Goal: Transaction & Acquisition: Purchase product/service

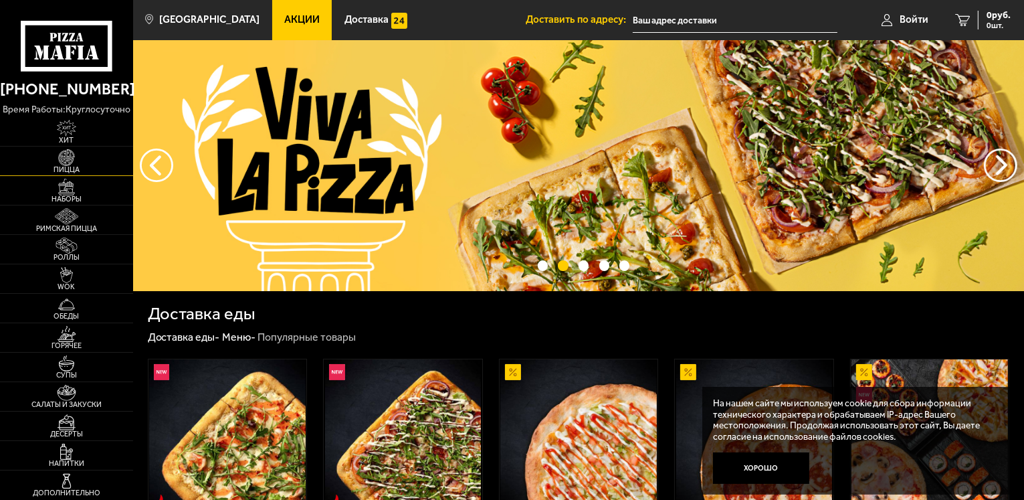
click at [58, 158] on img at bounding box center [66, 157] width 41 height 16
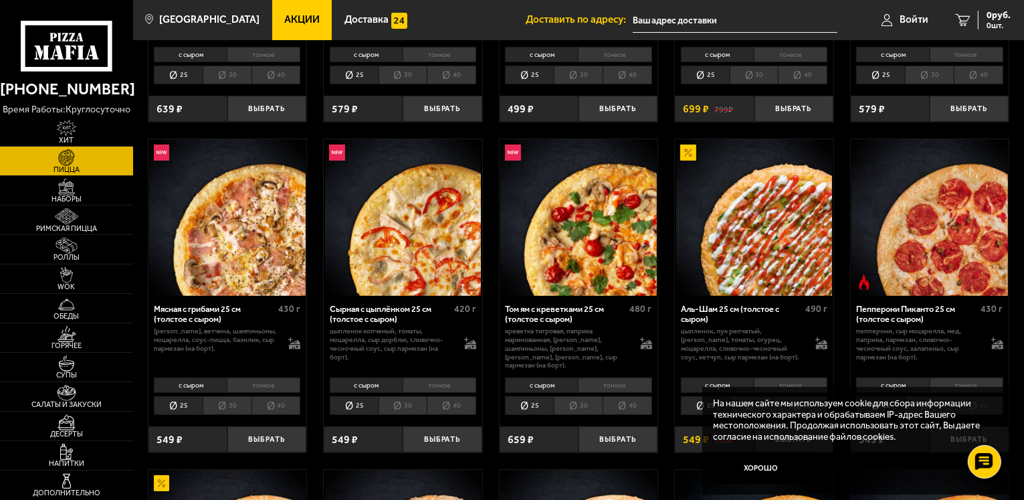
scroll to position [468, 0]
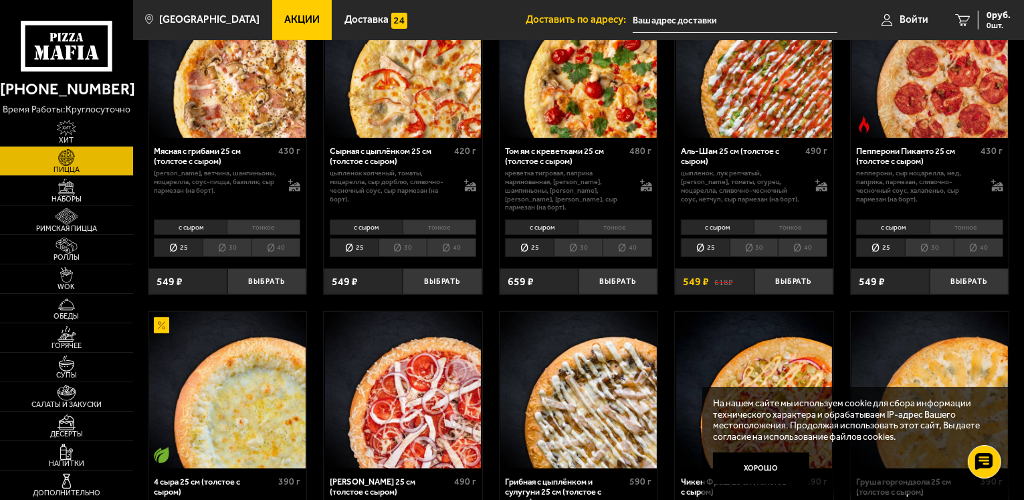
click at [767, 243] on li "30" at bounding box center [754, 247] width 49 height 19
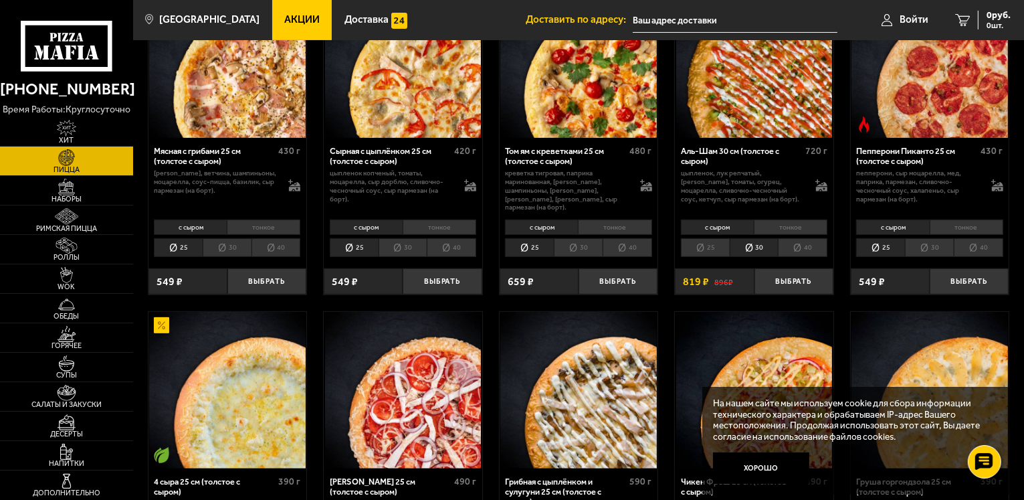
click at [779, 219] on li "тонкое" at bounding box center [791, 226] width 74 height 15
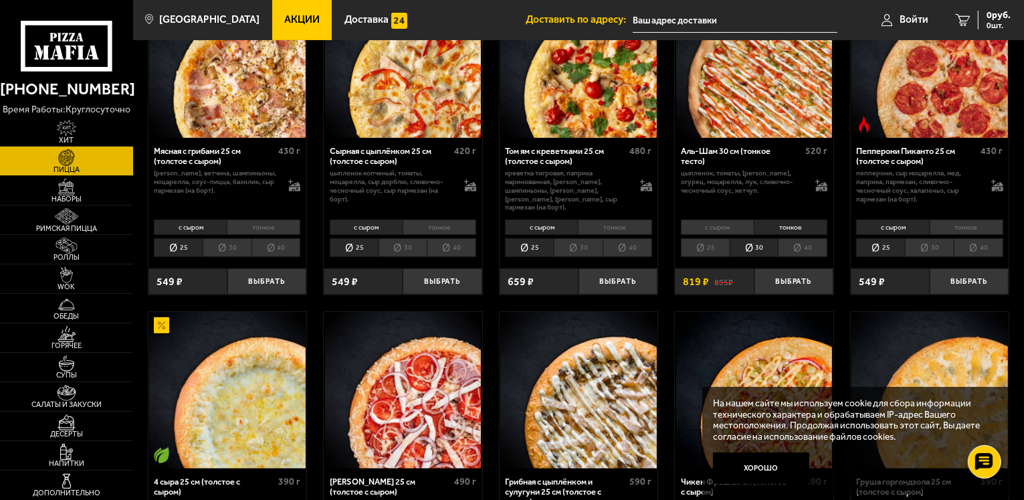
click at [706, 239] on li "25" at bounding box center [705, 247] width 49 height 19
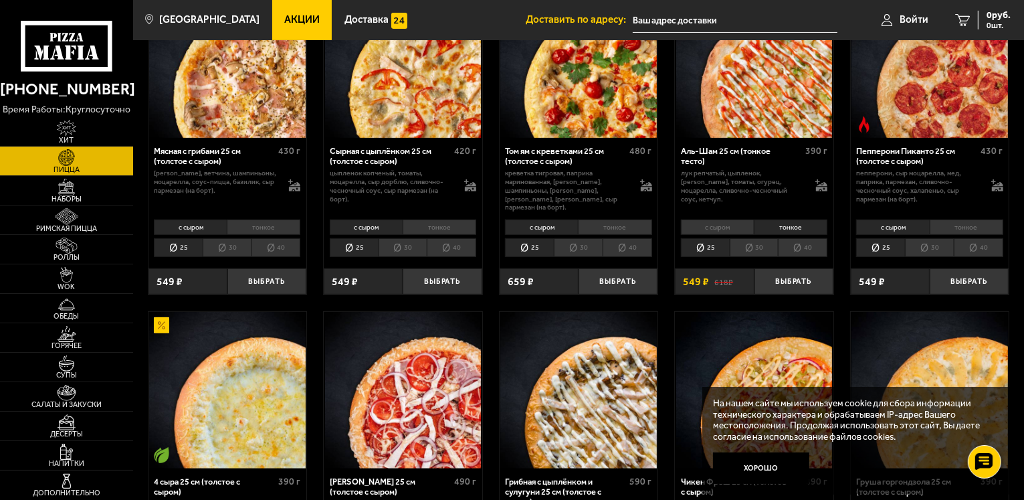
click at [750, 242] on li "30" at bounding box center [754, 247] width 49 height 19
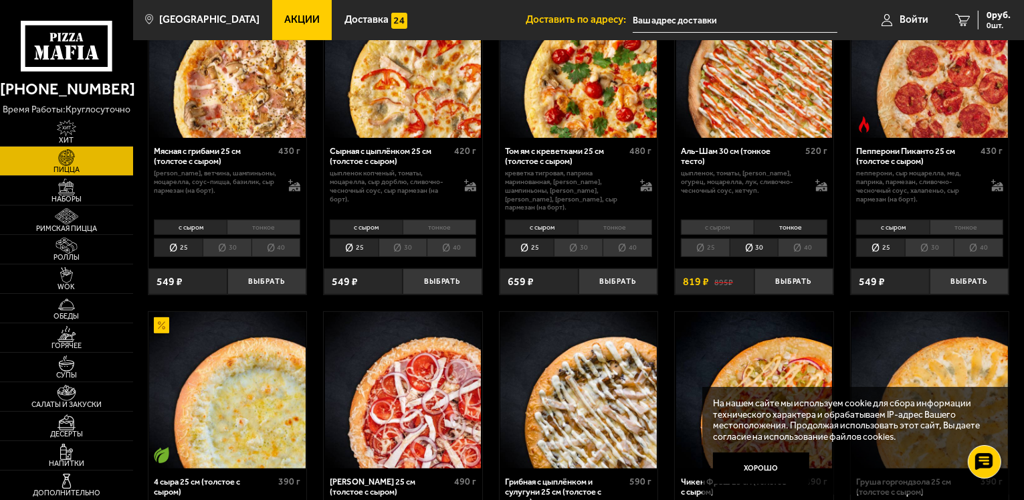
click at [770, 220] on li "тонкое" at bounding box center [791, 226] width 74 height 15
click at [787, 268] on button "Выбрать" at bounding box center [793, 281] width 79 height 26
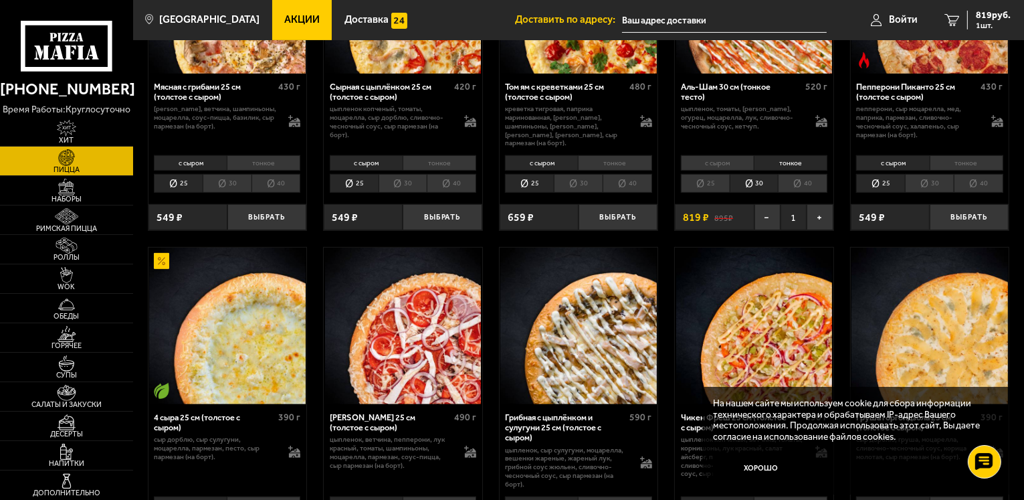
scroll to position [535, 0]
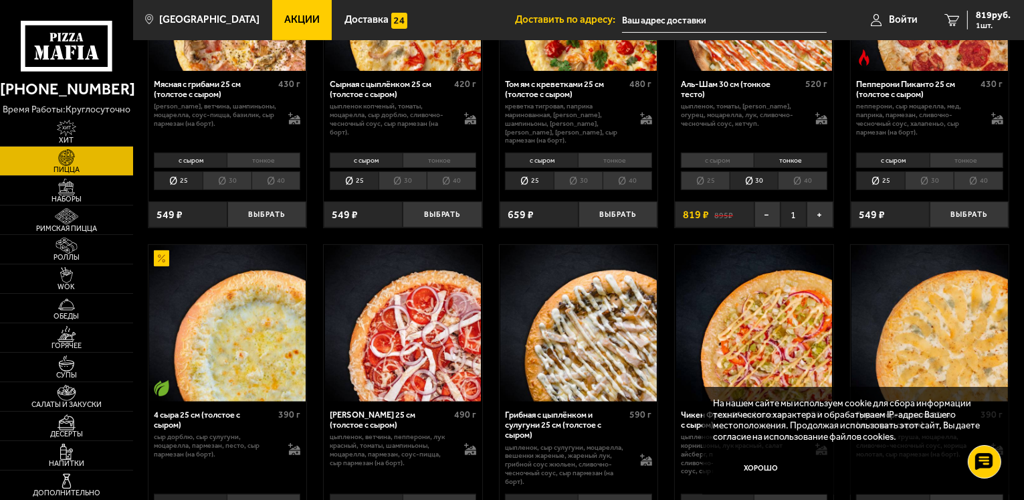
click at [795, 177] on li "40" at bounding box center [802, 180] width 49 height 19
click at [769, 173] on li "30" at bounding box center [754, 180] width 49 height 19
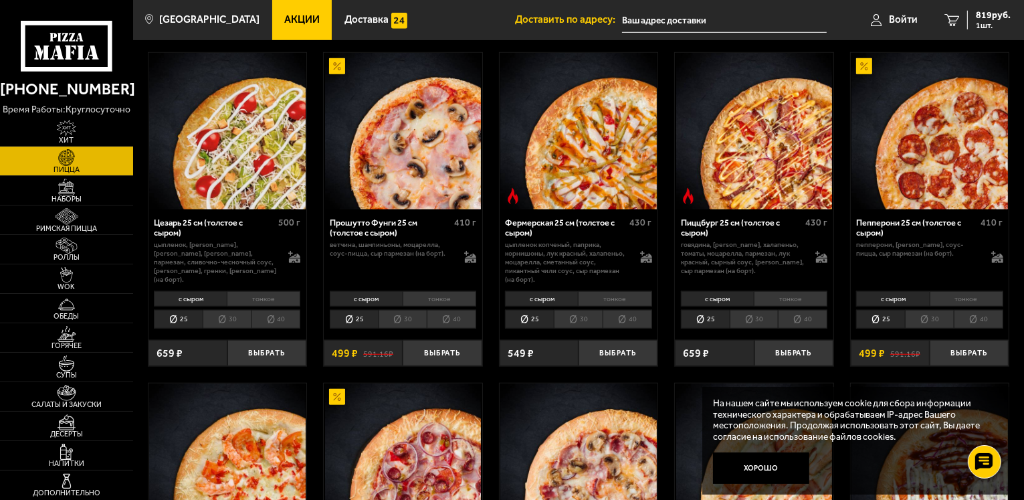
scroll to position [1070, 0]
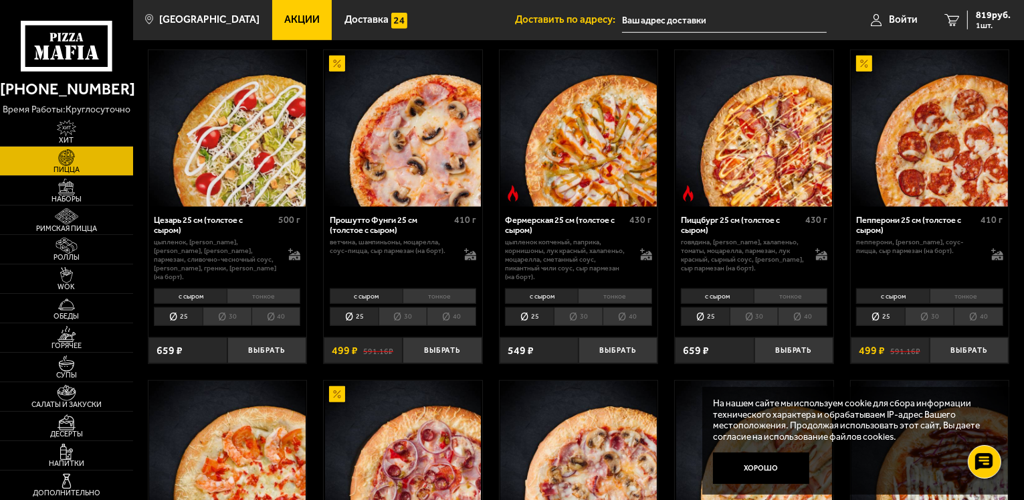
click at [958, 288] on li "тонкое" at bounding box center [967, 295] width 74 height 15
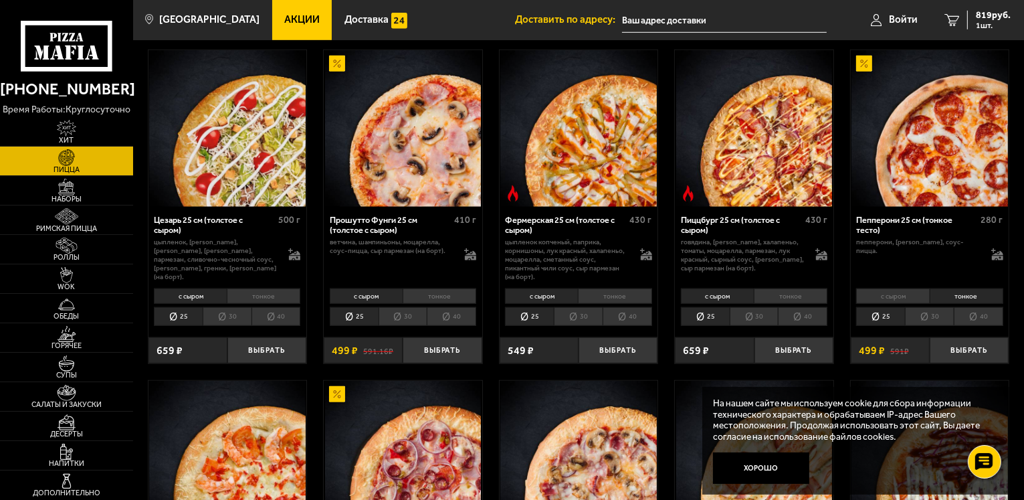
click at [891, 310] on li "25" at bounding box center [880, 316] width 49 height 19
click at [935, 316] on li "30" at bounding box center [929, 316] width 49 height 19
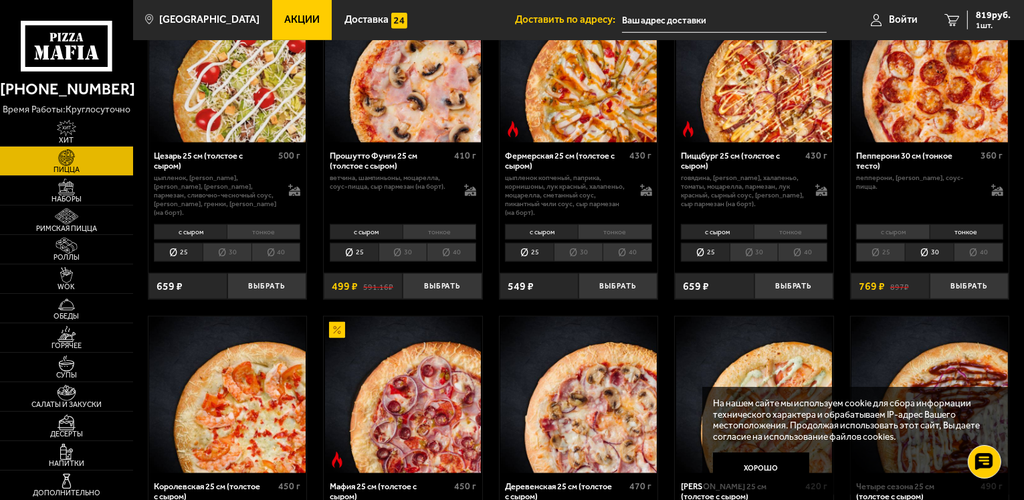
scroll to position [1137, 0]
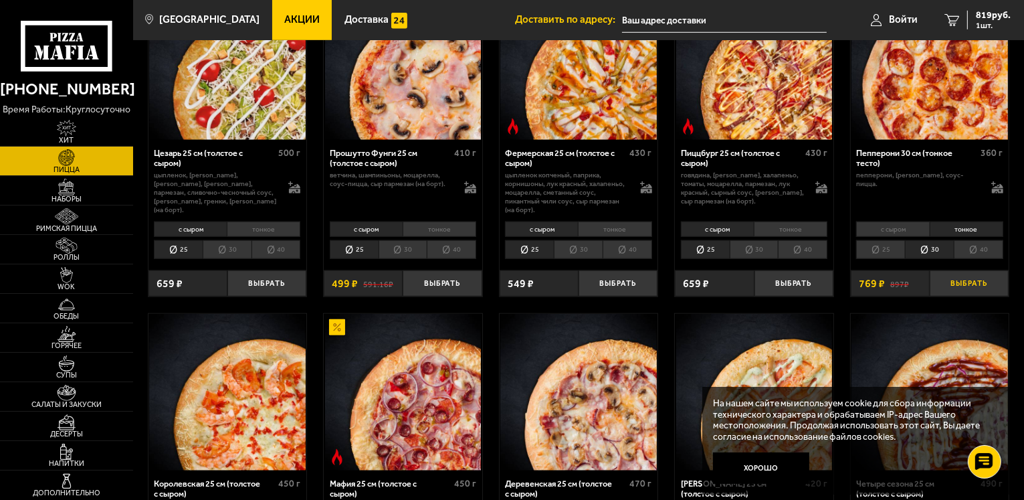
click at [967, 276] on button "Выбрать" at bounding box center [969, 283] width 79 height 26
click at [72, 274] on img at bounding box center [66, 275] width 41 height 16
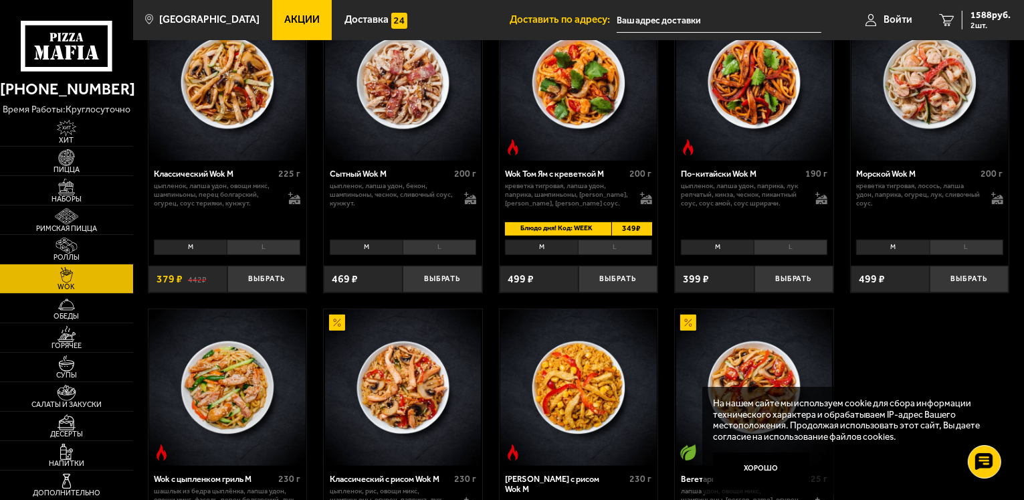
scroll to position [401, 0]
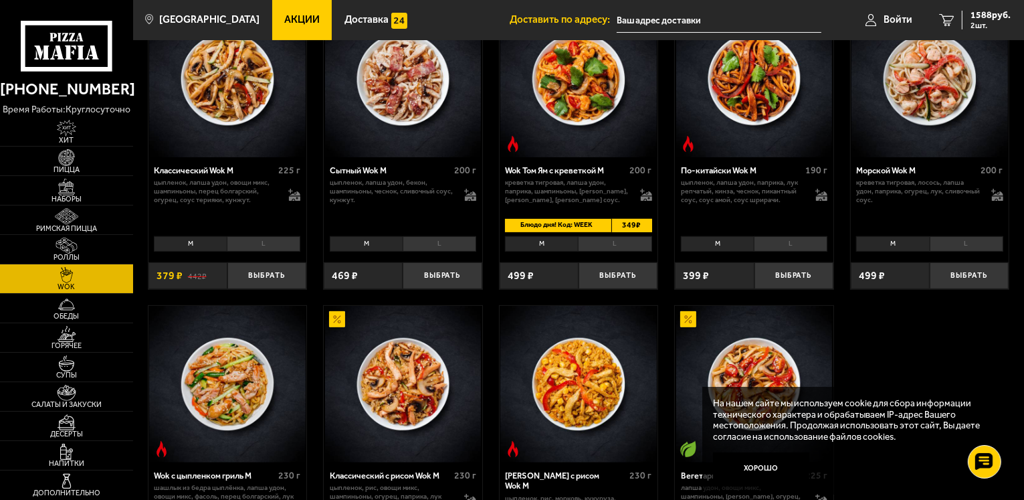
click at [807, 246] on li "L" at bounding box center [791, 243] width 74 height 15
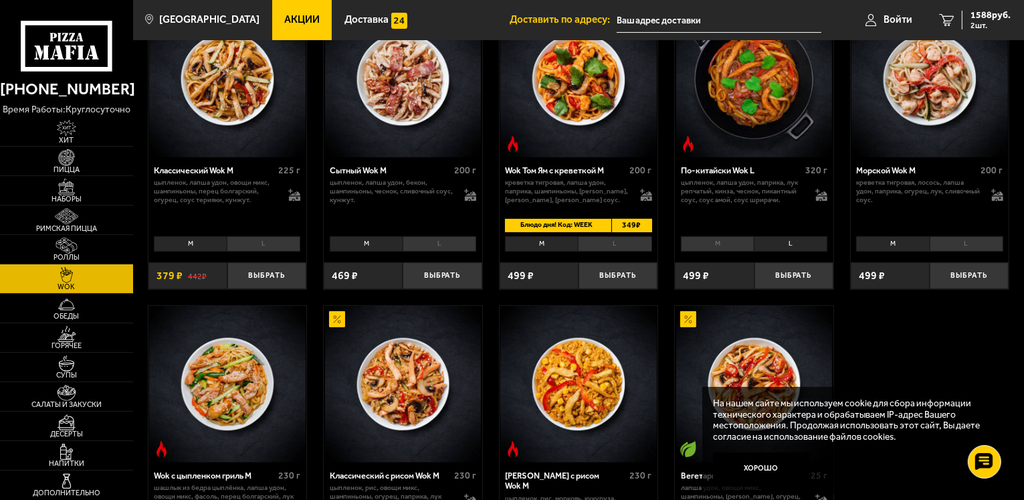
click at [750, 248] on li "M" at bounding box center [717, 243] width 73 height 15
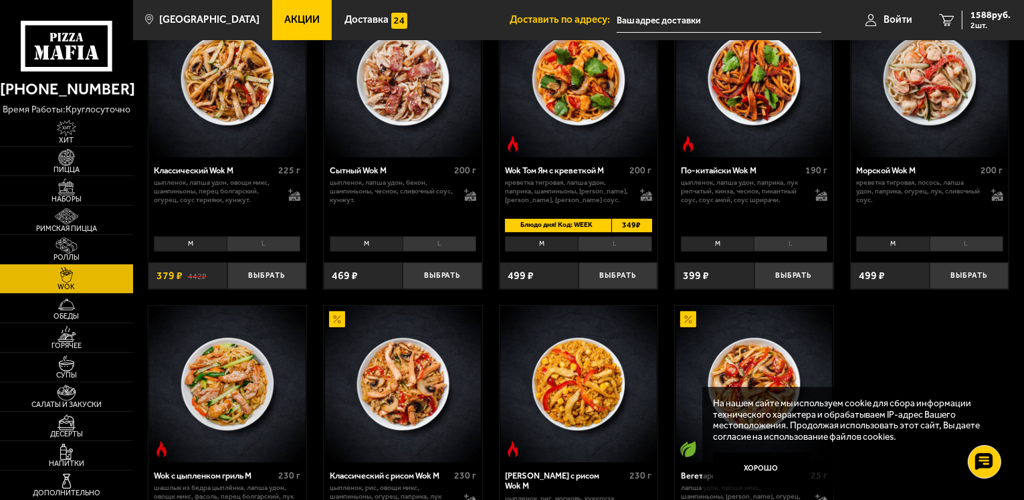
click at [787, 247] on li "L" at bounding box center [791, 243] width 74 height 15
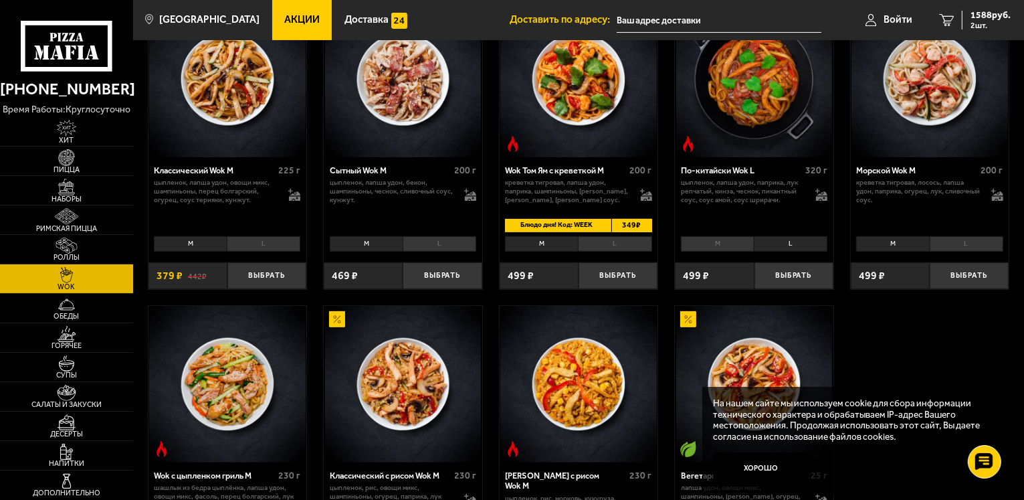
click at [742, 247] on li "M" at bounding box center [717, 243] width 73 height 15
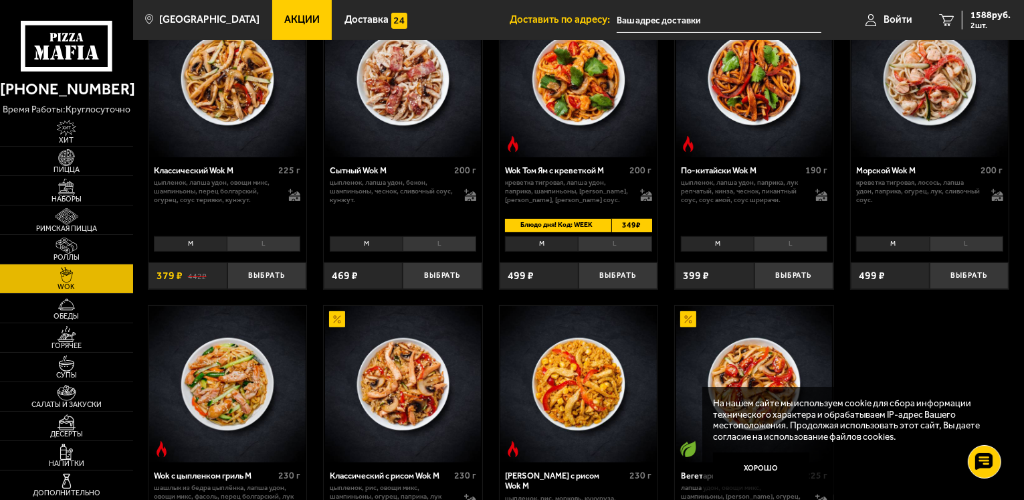
click at [777, 244] on li "L" at bounding box center [791, 243] width 74 height 15
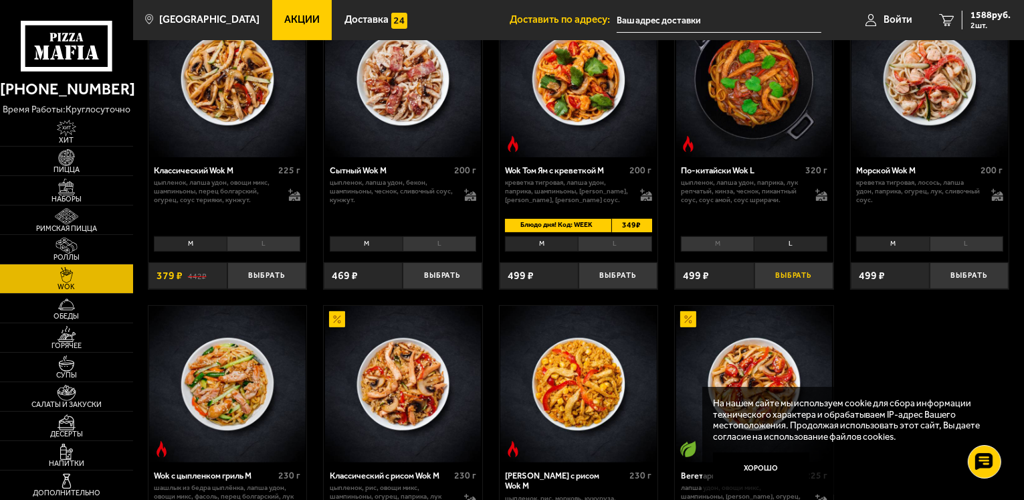
click at [781, 267] on button "Выбрать" at bounding box center [793, 275] width 79 height 26
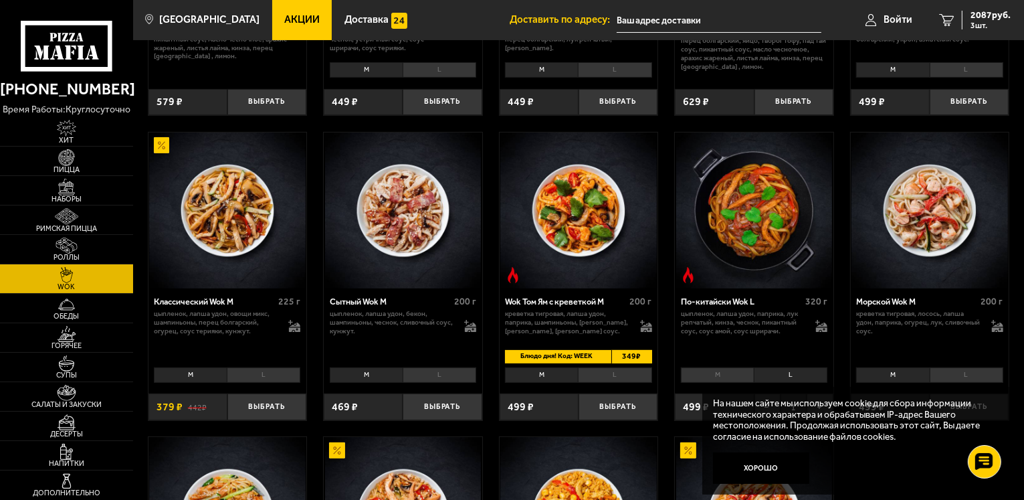
scroll to position [268, 0]
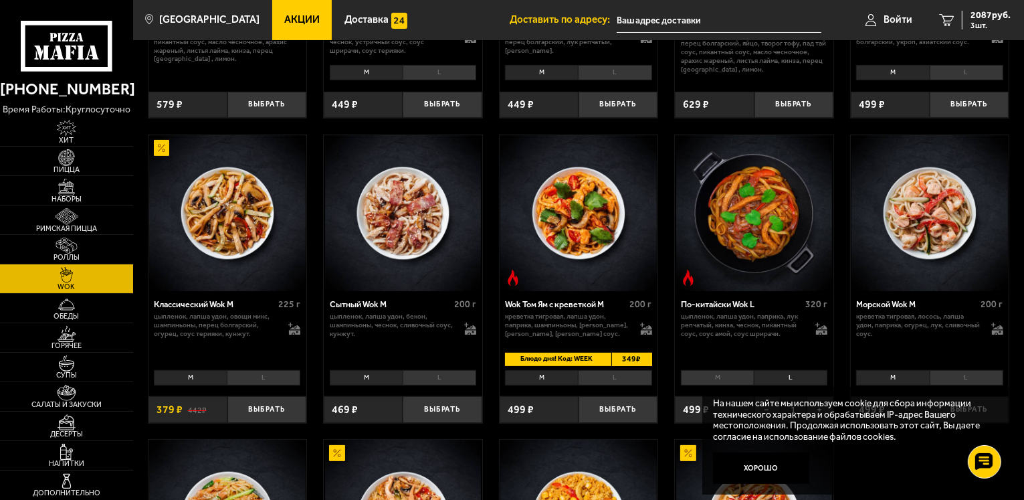
click at [265, 377] on li "L" at bounding box center [264, 377] width 74 height 15
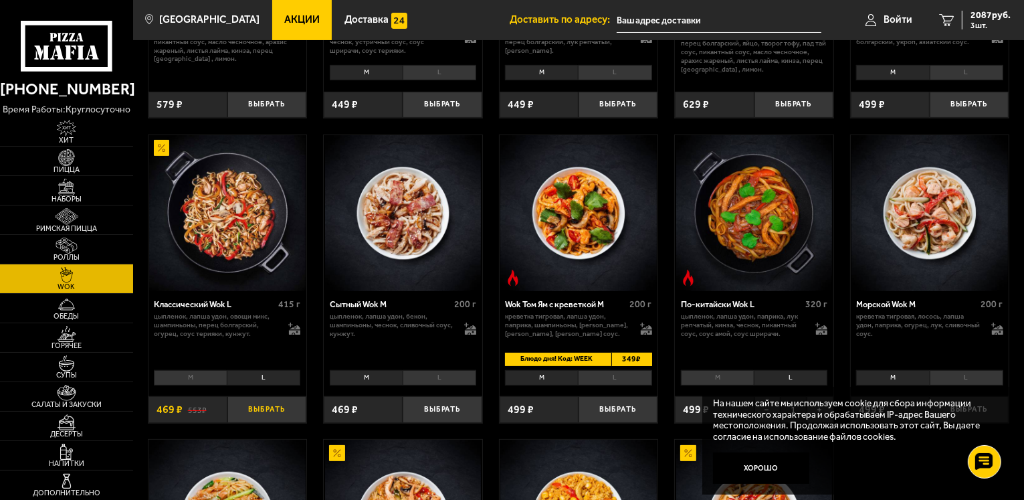
click at [270, 405] on button "Выбрать" at bounding box center [266, 409] width 79 height 26
click at [205, 381] on li "M" at bounding box center [190, 377] width 73 height 15
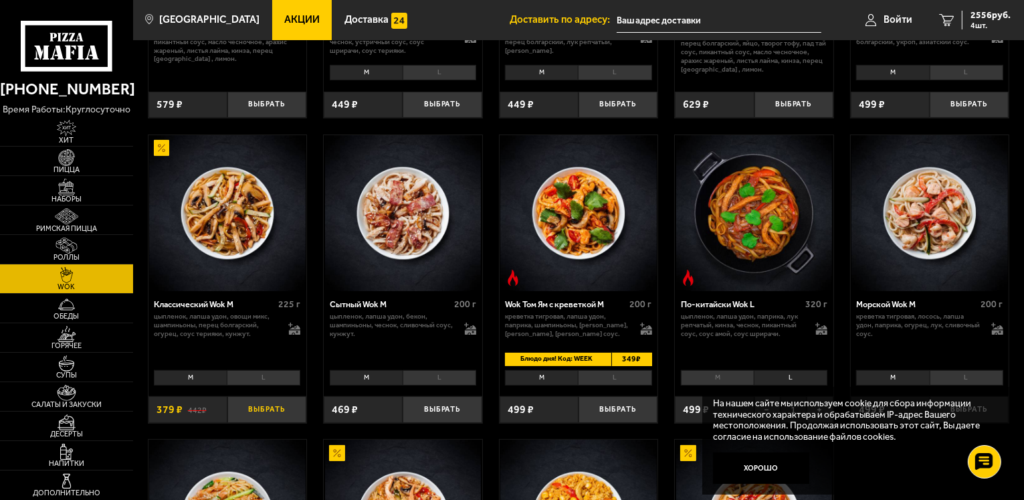
click at [266, 410] on button "Выбрать" at bounding box center [266, 409] width 79 height 26
click at [986, 23] on span "5 шт." at bounding box center [990, 25] width 40 height 8
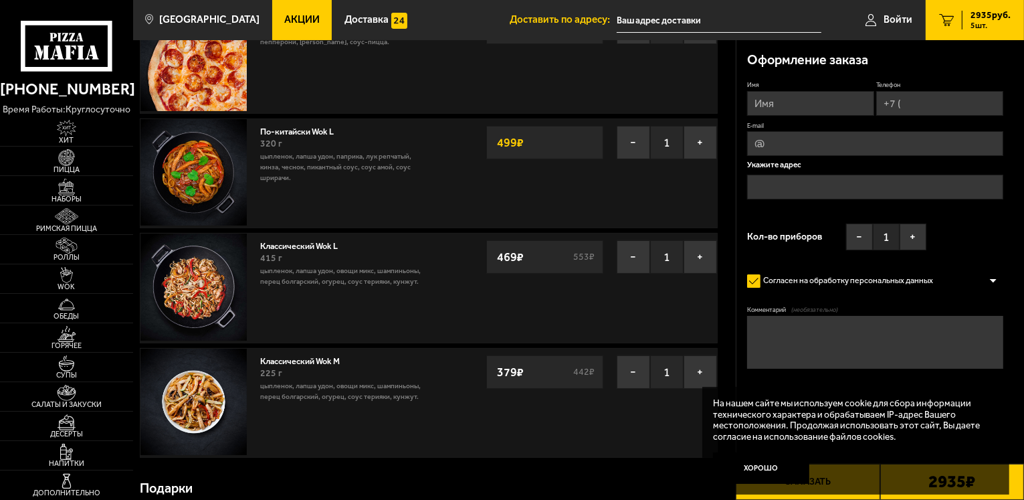
scroll to position [201, 0]
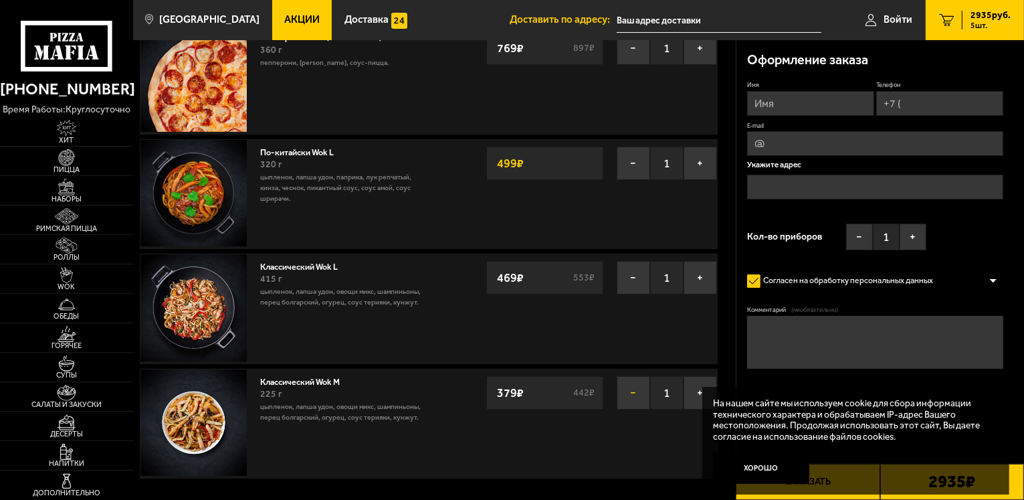
click at [630, 393] on button "−" at bounding box center [633, 392] width 33 height 33
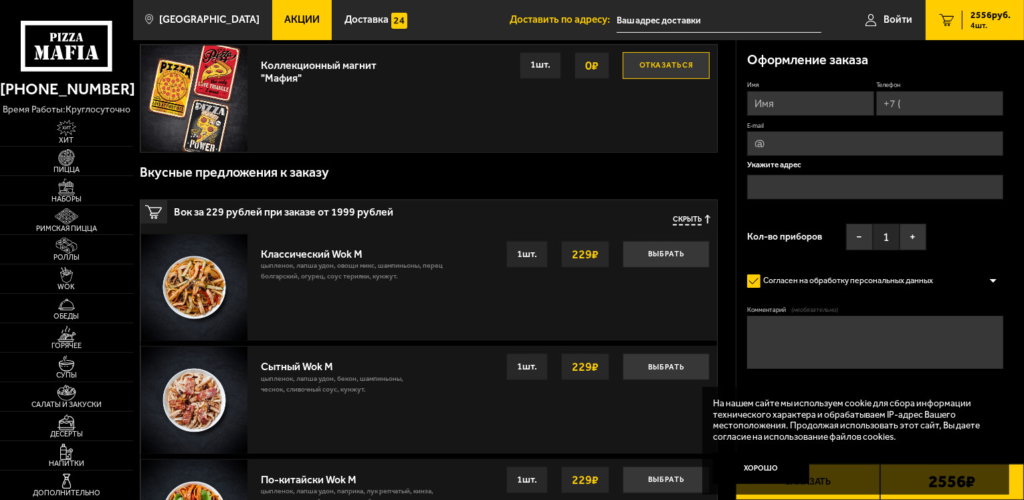
scroll to position [602, 0]
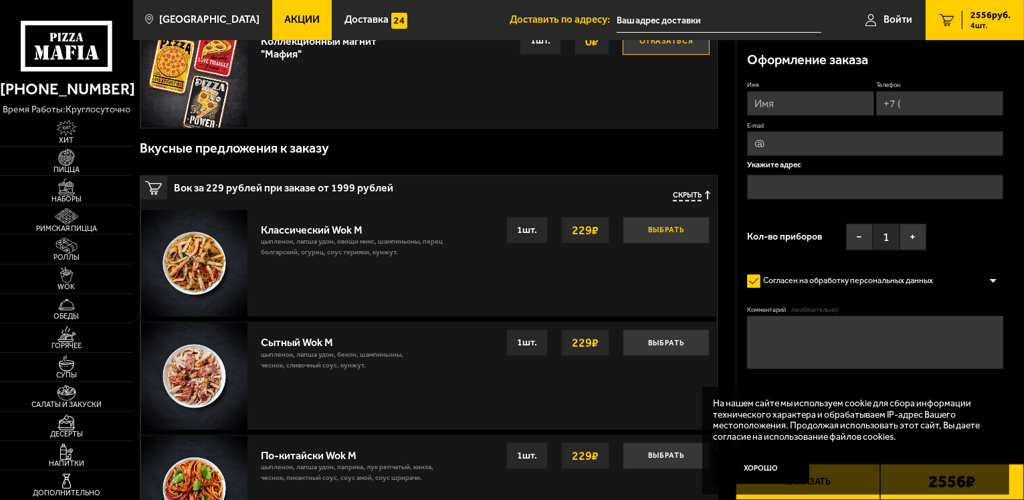
click at [653, 237] on button "Выбрать" at bounding box center [666, 230] width 87 height 27
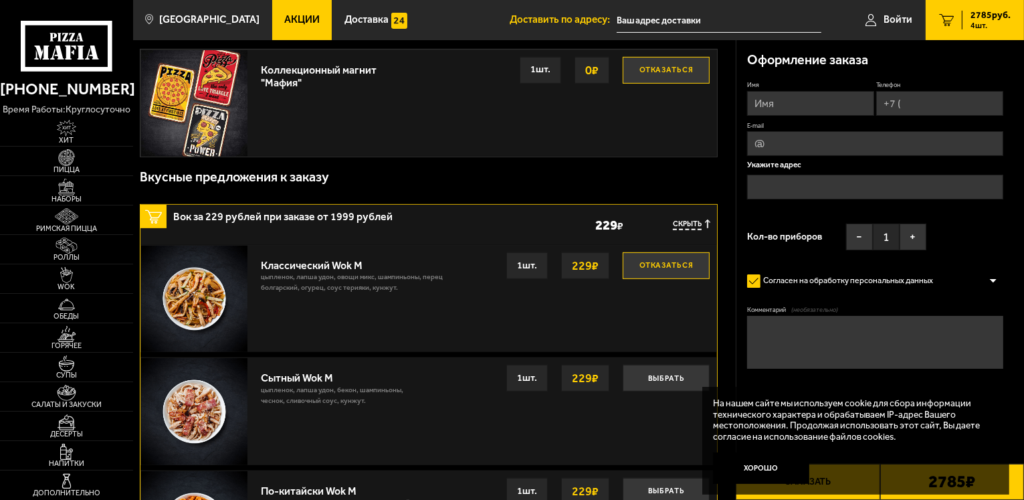
scroll to position [535, 0]
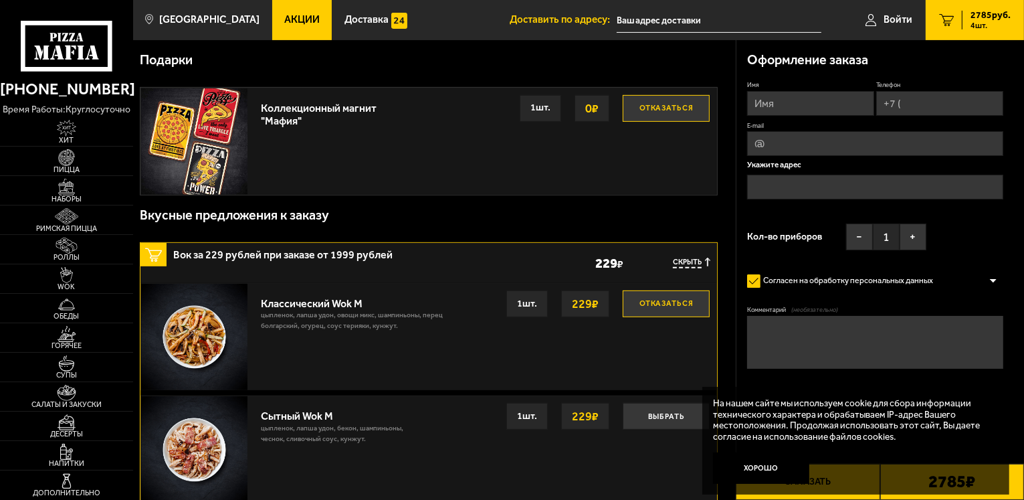
click at [694, 260] on span "Скрыть" at bounding box center [687, 262] width 29 height 10
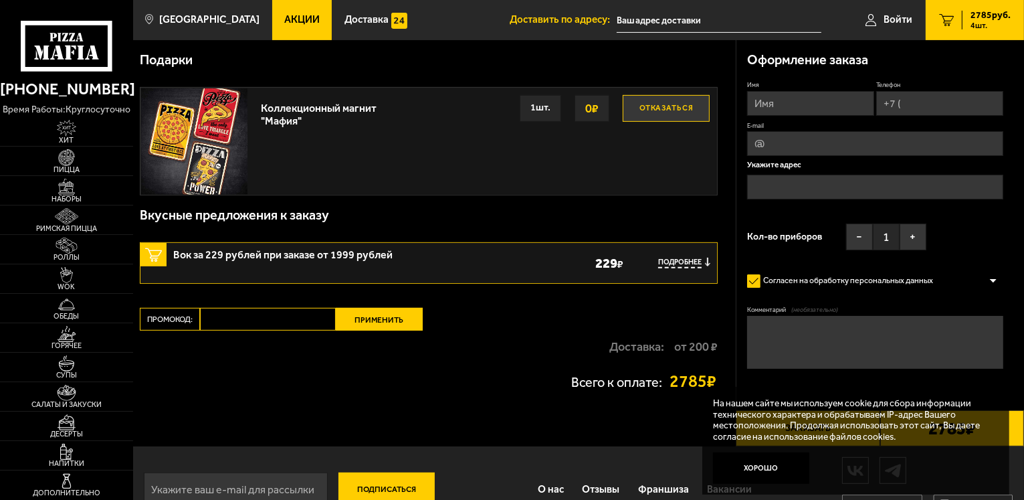
click at [675, 261] on span "Подробнее" at bounding box center [679, 262] width 43 height 10
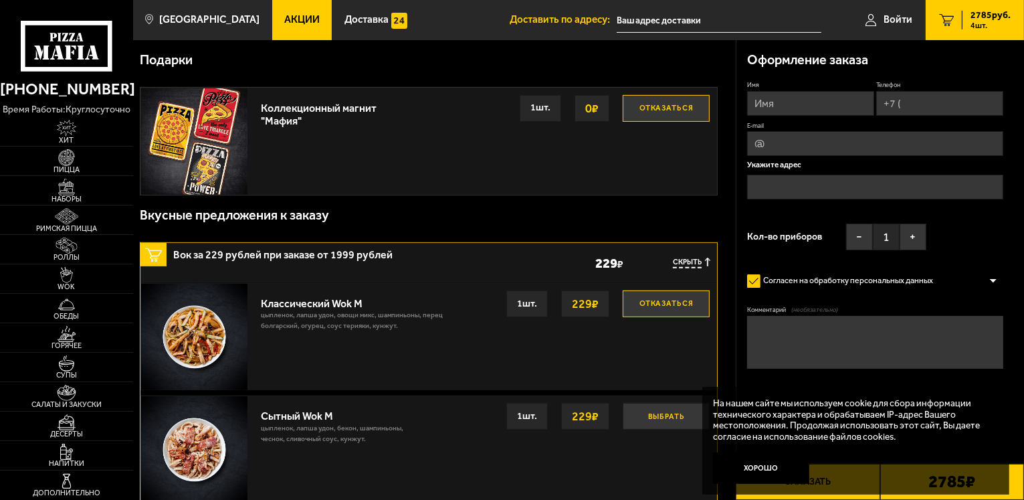
click at [667, 407] on button "Выбрать" at bounding box center [666, 416] width 87 height 27
click at [662, 306] on button "Выбрать" at bounding box center [666, 303] width 87 height 27
click at [685, 257] on span "Скрыть" at bounding box center [687, 262] width 29 height 10
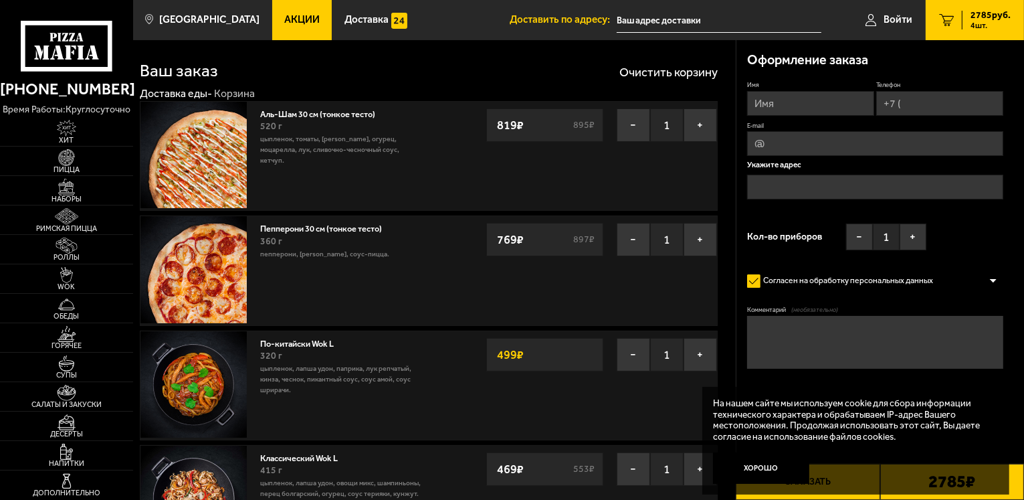
scroll to position [0, 0]
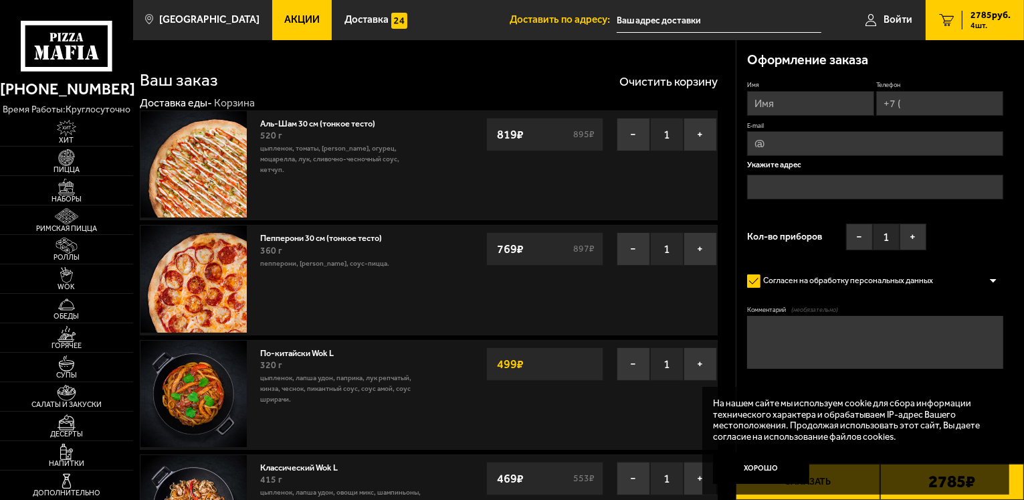
click at [801, 105] on input "Имя" at bounding box center [810, 103] width 127 height 25
type input "Алёна"
click at [918, 103] on input "Телефон" at bounding box center [939, 103] width 127 height 25
type input "[PHONE_NUMBER]"
click at [890, 144] on input "E-mail" at bounding box center [875, 144] width 256 height 25
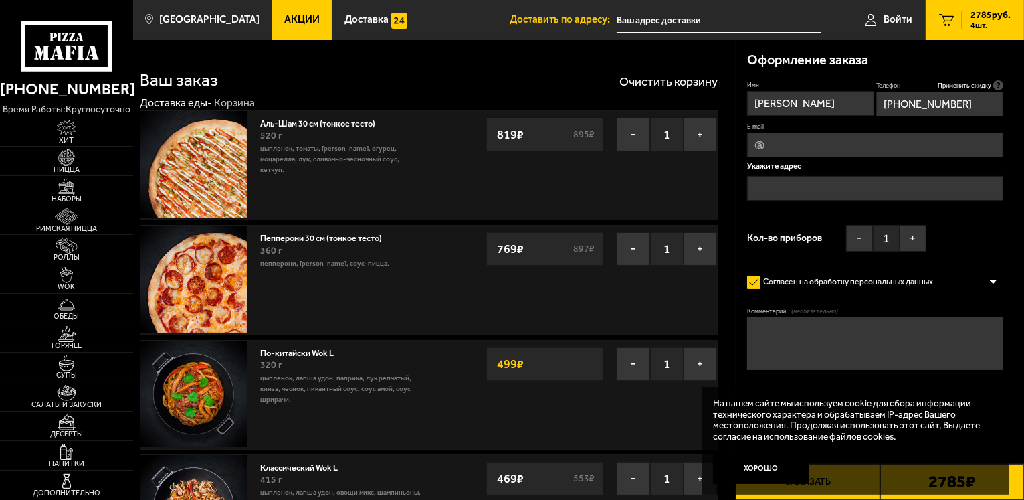
type input "sergebarthezz21@gmail.com"
click at [864, 185] on input "text" at bounding box center [875, 188] width 256 height 25
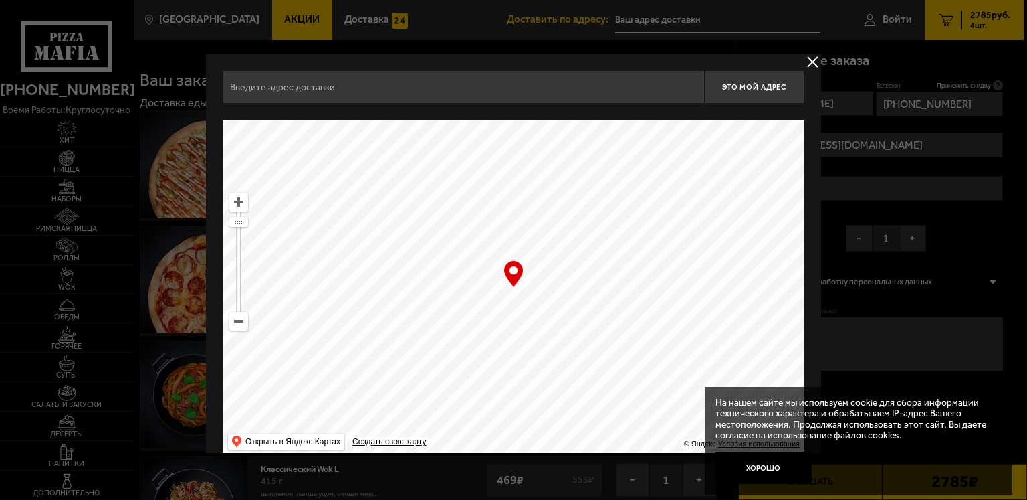
click at [377, 84] on input "text" at bounding box center [464, 86] width 482 height 33
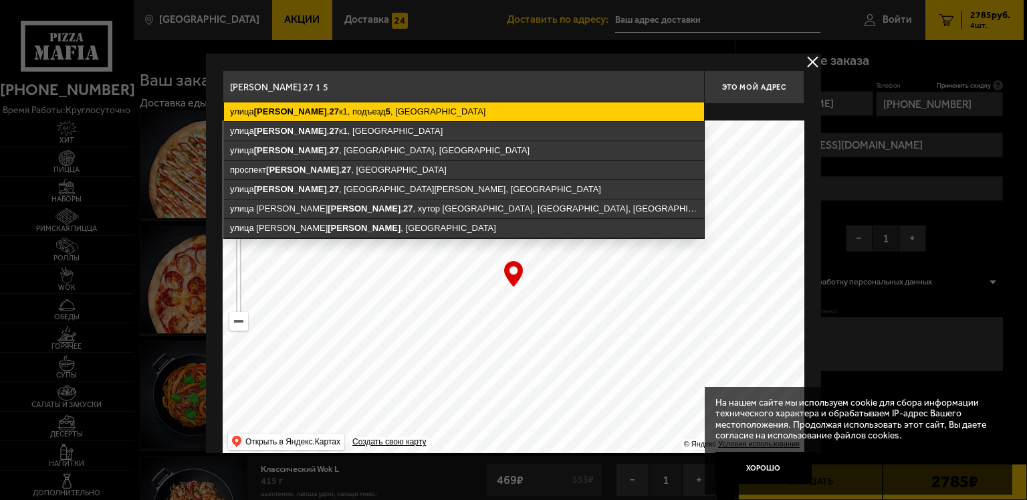
click at [396, 106] on ymaps "улица Здоровцева , 27 к1, подъезд 5 , Санкт-Петербург" at bounding box center [464, 111] width 480 height 19
type input "Санкт-Петербург, улица Здоровцева, 27к1, подъезд 5"
type input "улица Здоровцева, 27к1, подъезд 5"
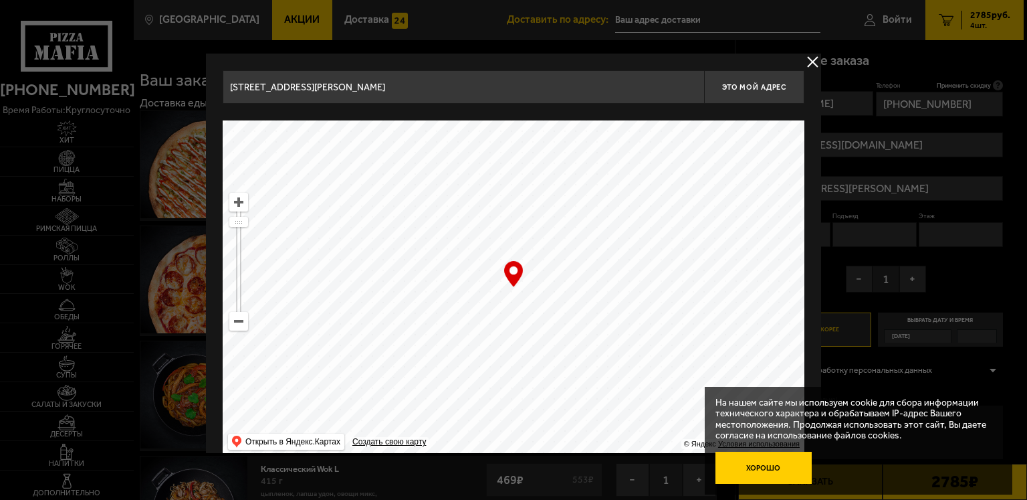
click at [767, 462] on button "Хорошо" at bounding box center [764, 467] width 96 height 32
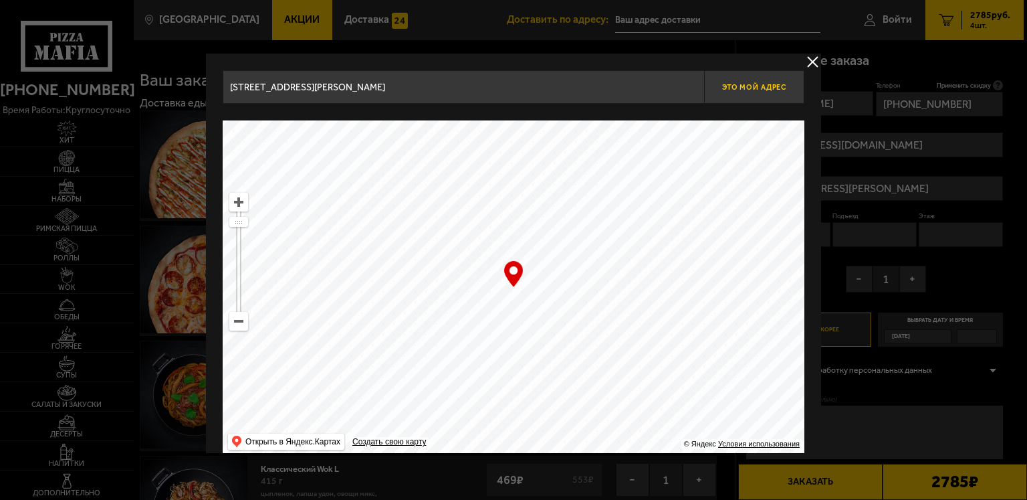
click at [776, 76] on button "Это мой адрес" at bounding box center [754, 86] width 100 height 33
type input "улица Здоровцева, 27к1, подъезд 5"
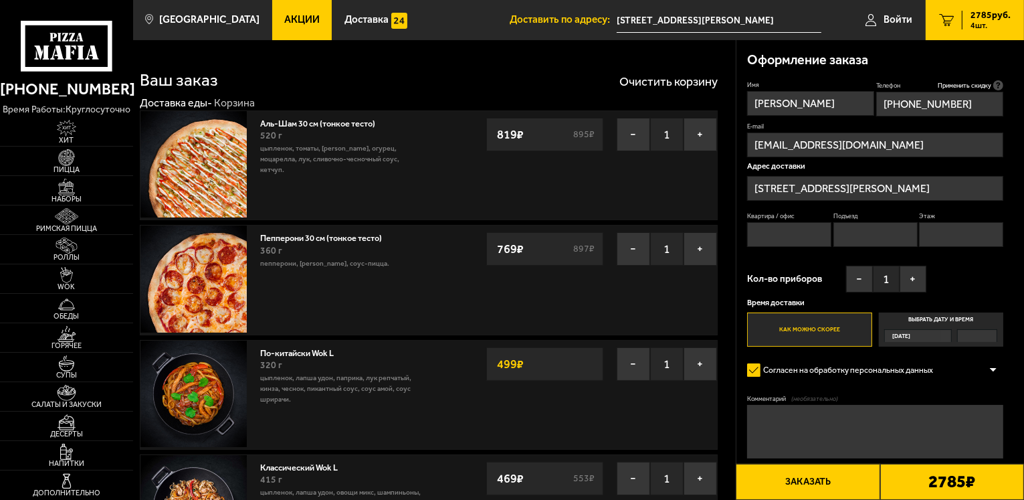
click at [807, 236] on input "Квартира / офис" at bounding box center [789, 234] width 84 height 25
type input "157"
click at [865, 238] on input "Подъезд" at bounding box center [875, 234] width 84 height 25
type input "5"
click at [932, 236] on input "Этаж" at bounding box center [961, 234] width 84 height 25
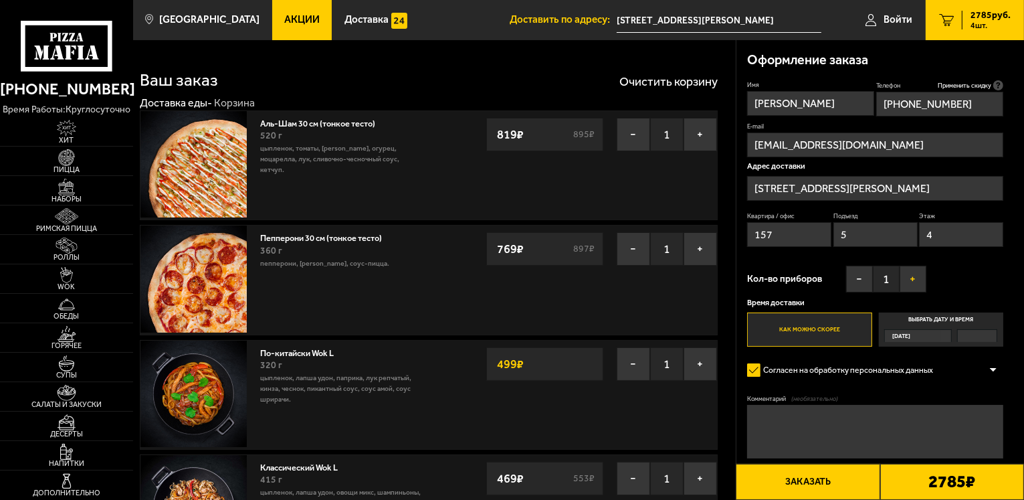
type input "4"
click at [910, 274] on button "+" at bounding box center [913, 279] width 27 height 27
click at [953, 276] on div "Имя Алёна Телефон Применить скидку Вы будете зарегистрированы автоматически. +7…" at bounding box center [875, 213] width 256 height 266
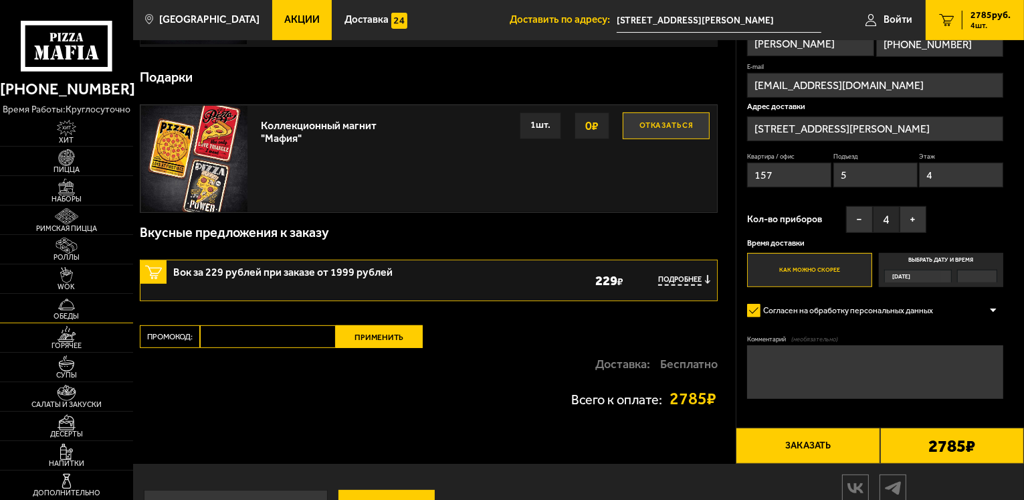
scroll to position [535, 0]
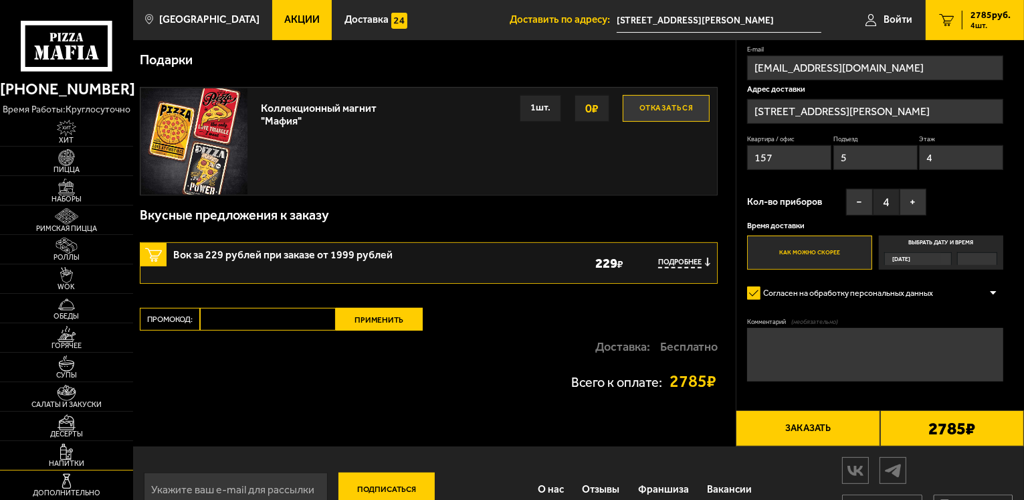
click at [74, 454] on img at bounding box center [66, 451] width 41 height 16
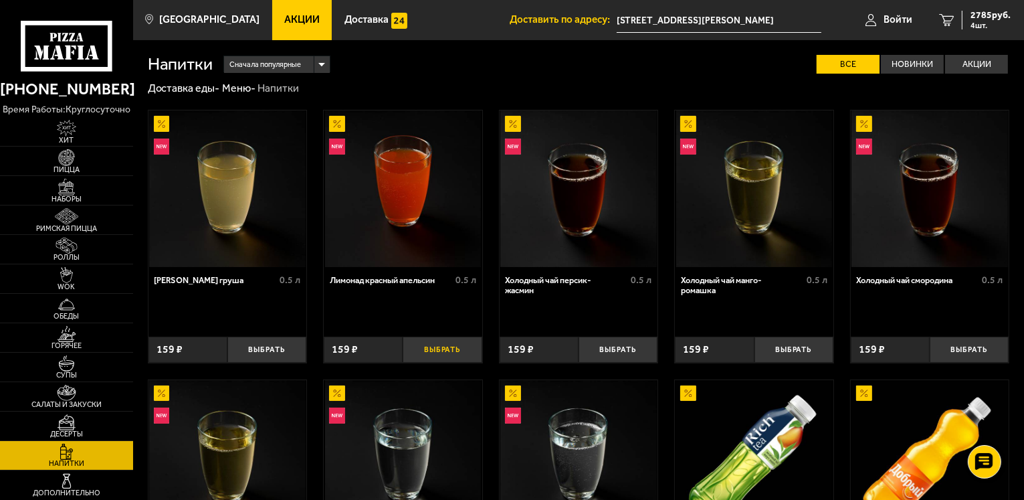
click at [425, 346] on button "Выбрать" at bounding box center [442, 349] width 79 height 26
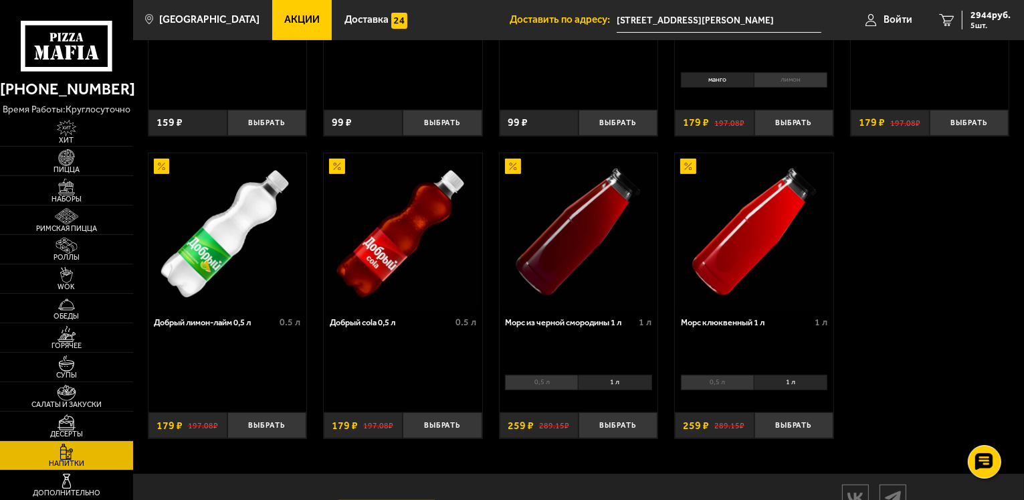
scroll to position [535, 0]
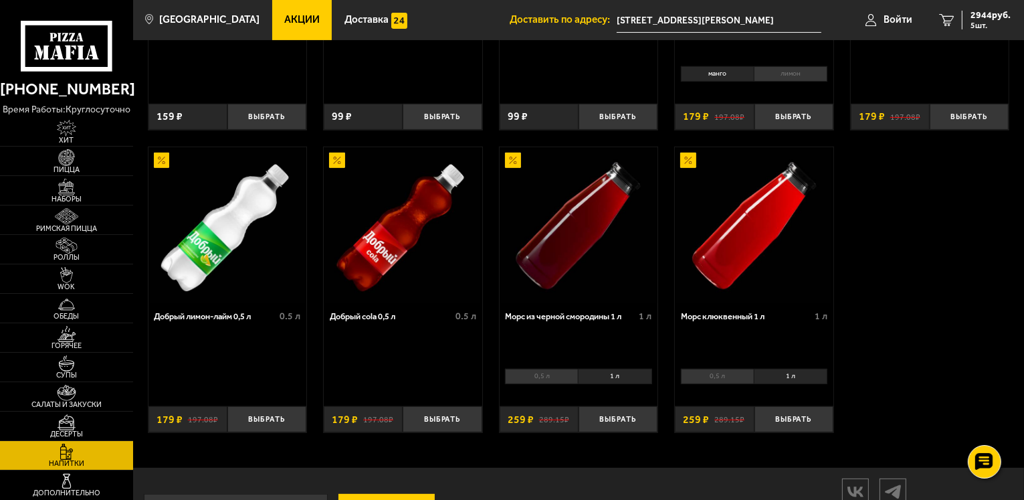
click at [560, 391] on div "0,5 л 1 л 0" at bounding box center [579, 381] width 159 height 33
click at [557, 381] on li "0,5 л" at bounding box center [541, 376] width 73 height 15
click at [625, 379] on li "1 л" at bounding box center [615, 376] width 74 height 15
click at [624, 417] on button "Выбрать" at bounding box center [618, 419] width 79 height 26
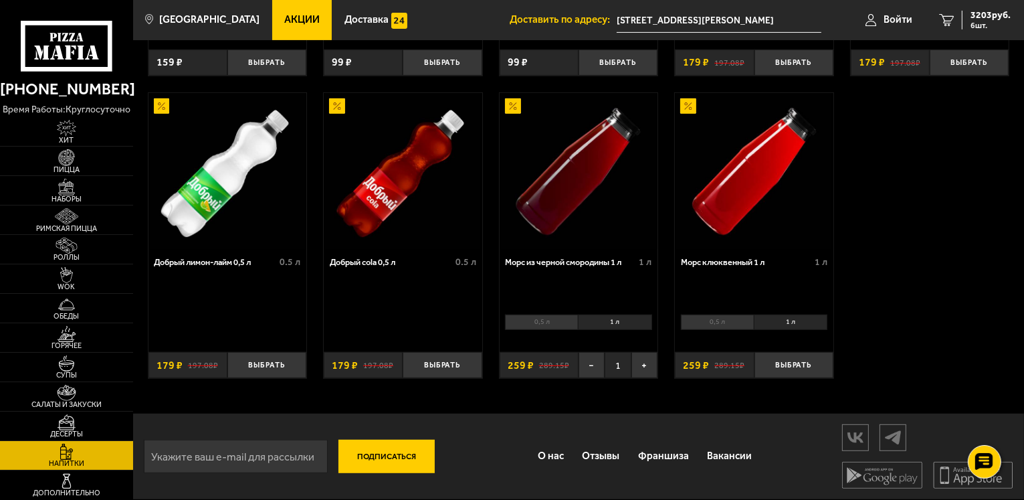
scroll to position [591, 0]
click at [77, 159] on img at bounding box center [66, 157] width 41 height 16
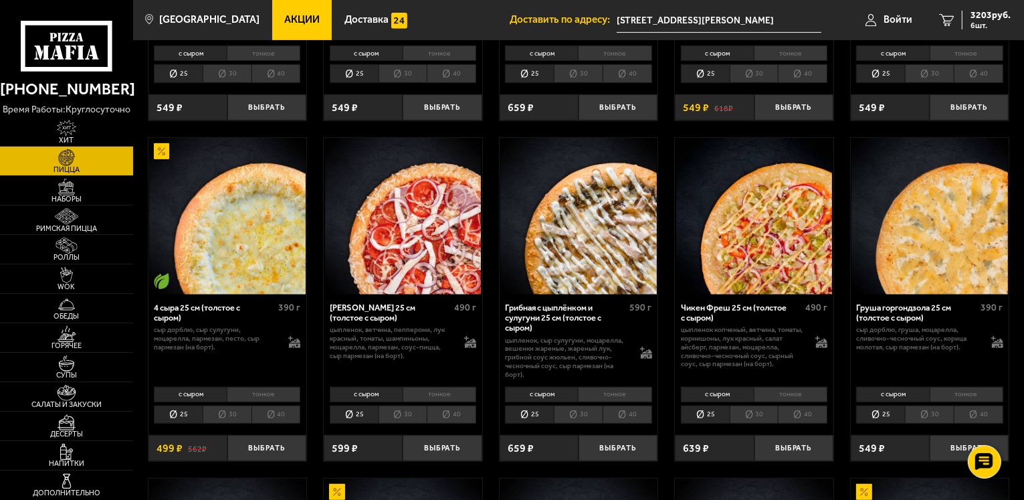
scroll to position [669, 0]
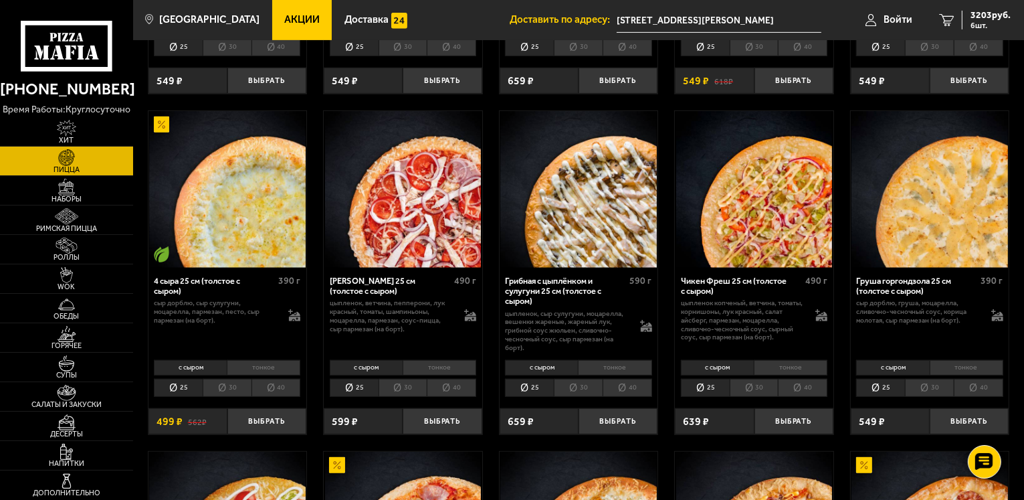
click at [260, 362] on li "тонкое" at bounding box center [264, 367] width 74 height 15
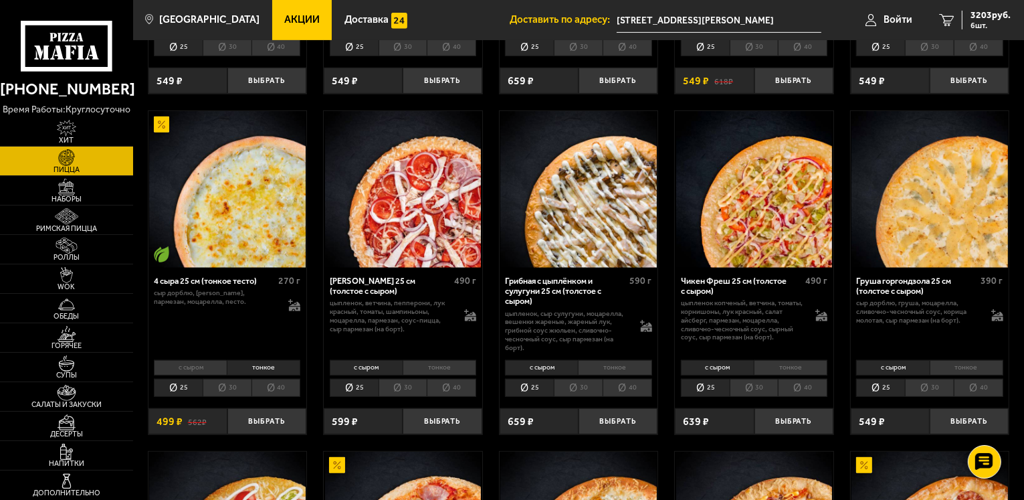
click at [227, 381] on li "30" at bounding box center [227, 388] width 49 height 19
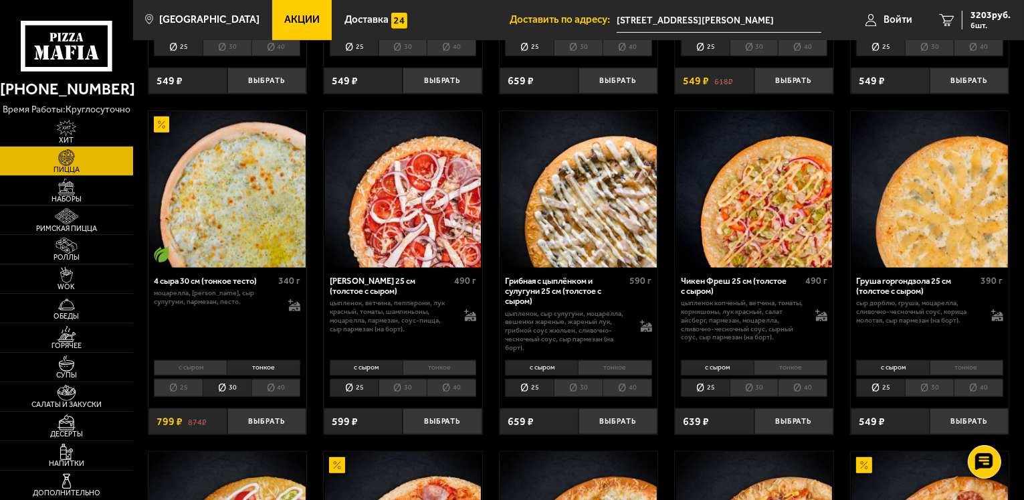
click at [204, 360] on li "с сыром" at bounding box center [190, 367] width 73 height 15
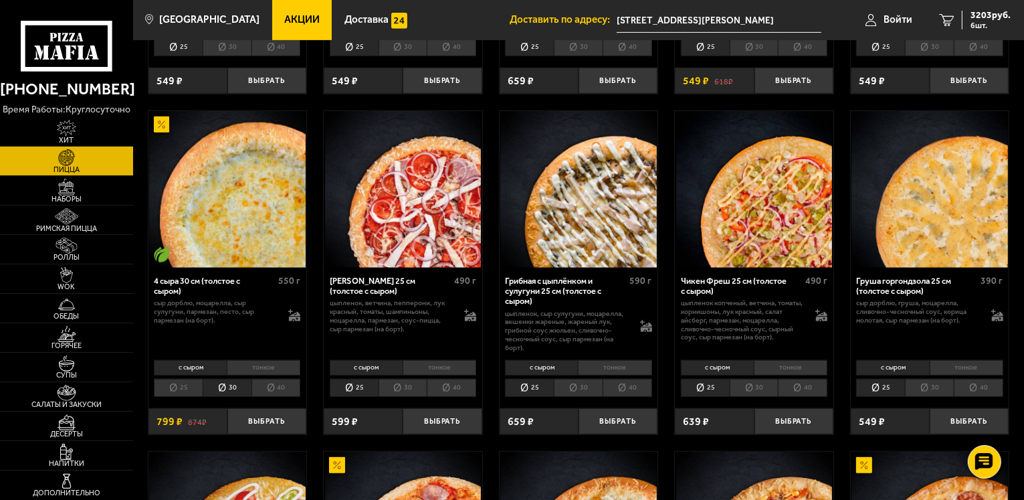
click at [237, 363] on li "тонкое" at bounding box center [264, 367] width 74 height 15
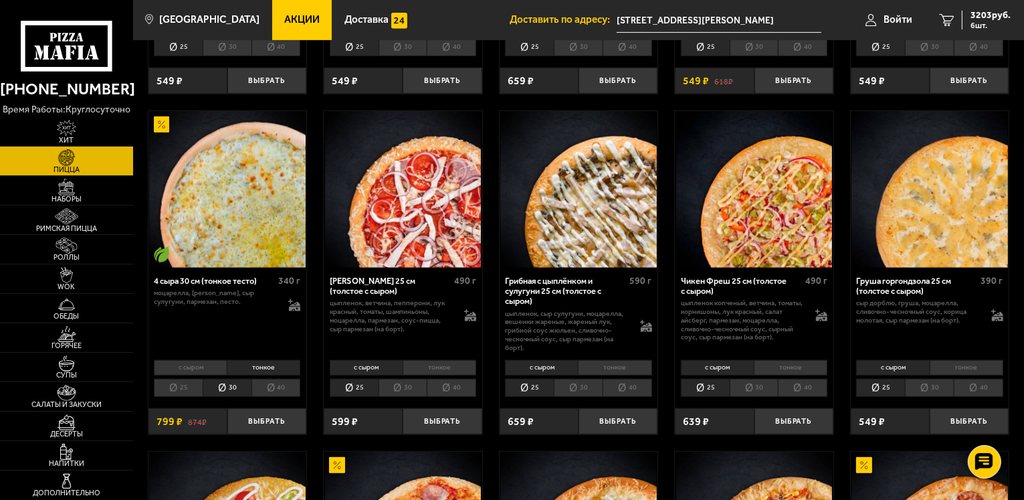
click at [193, 379] on li "25" at bounding box center [178, 388] width 49 height 19
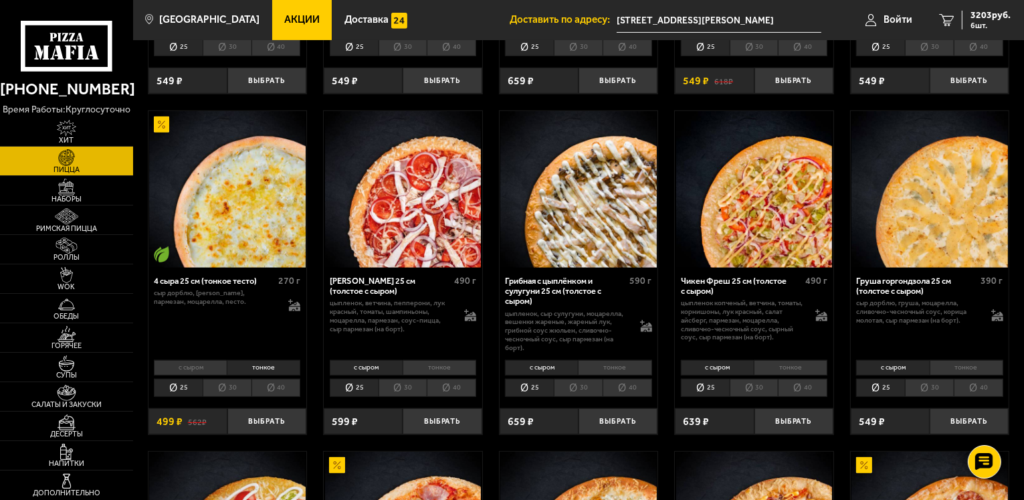
click at [227, 379] on li "30" at bounding box center [227, 388] width 49 height 19
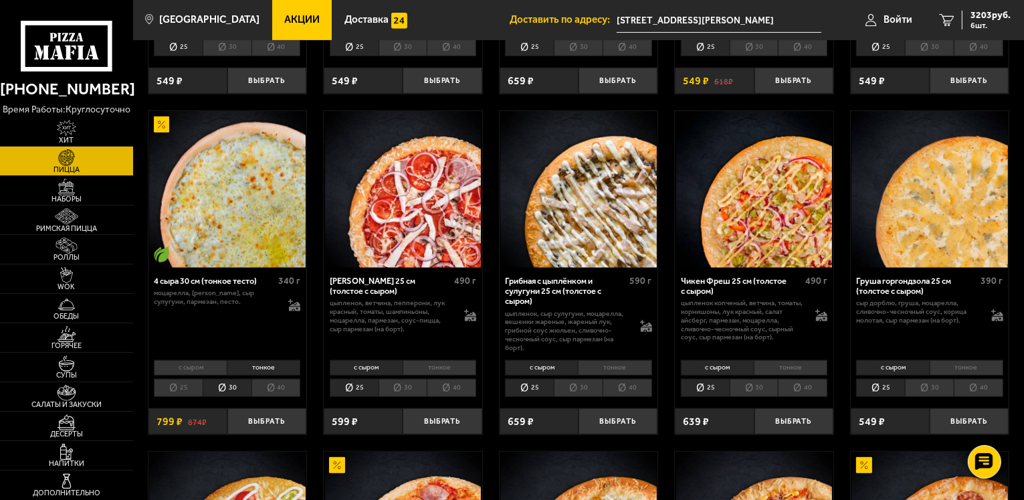
click at [270, 381] on li "40" at bounding box center [275, 388] width 49 height 19
click at [171, 383] on li "25" at bounding box center [178, 388] width 49 height 19
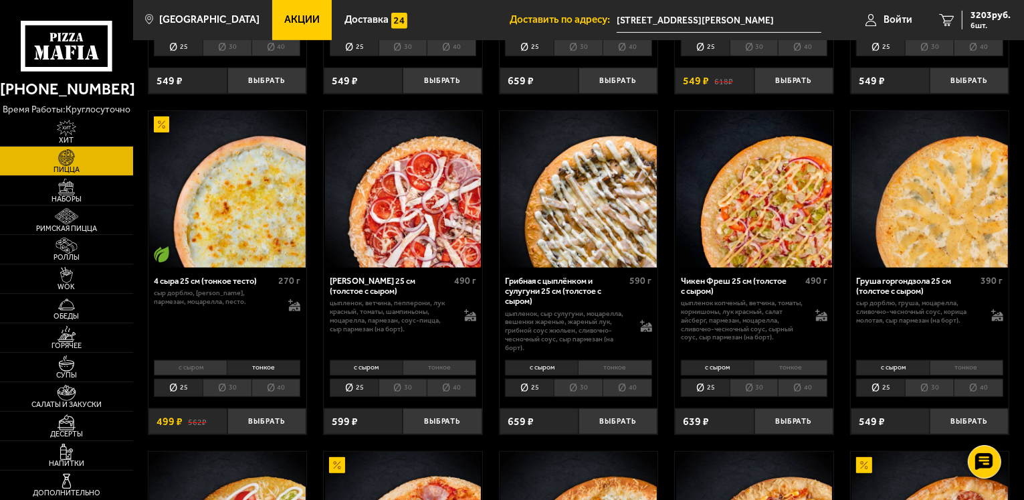
click at [210, 384] on li "30" at bounding box center [227, 388] width 49 height 19
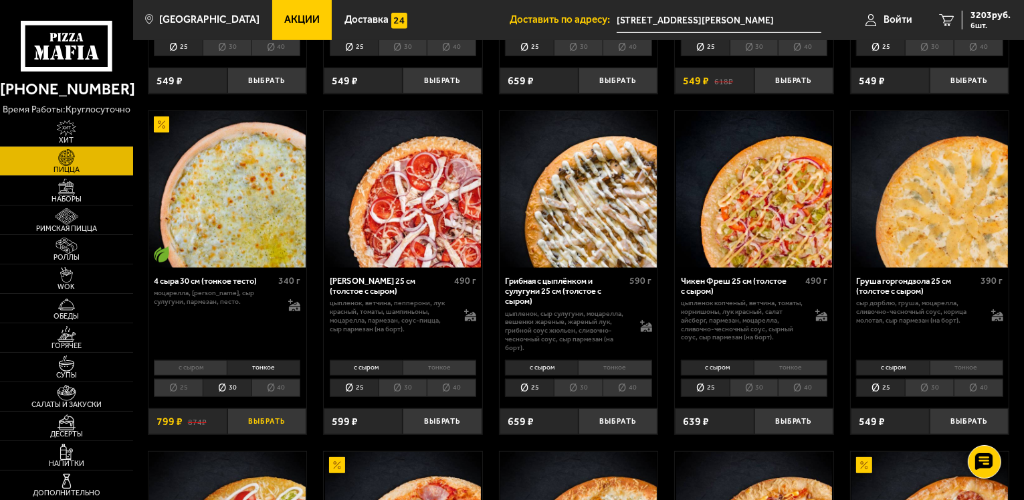
click at [249, 408] on button "Выбрать" at bounding box center [266, 421] width 79 height 26
click at [990, 19] on span "4002 руб." at bounding box center [990, 15] width 40 height 9
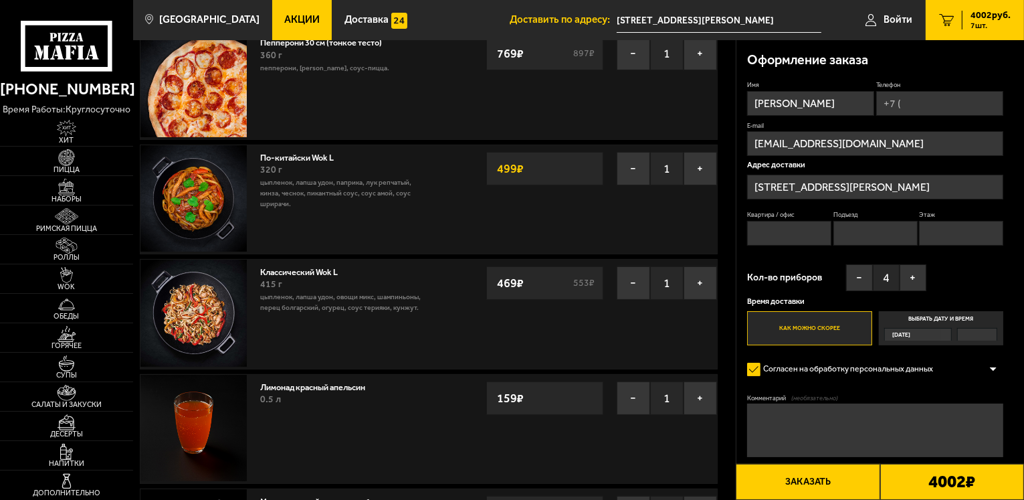
scroll to position [201, 0]
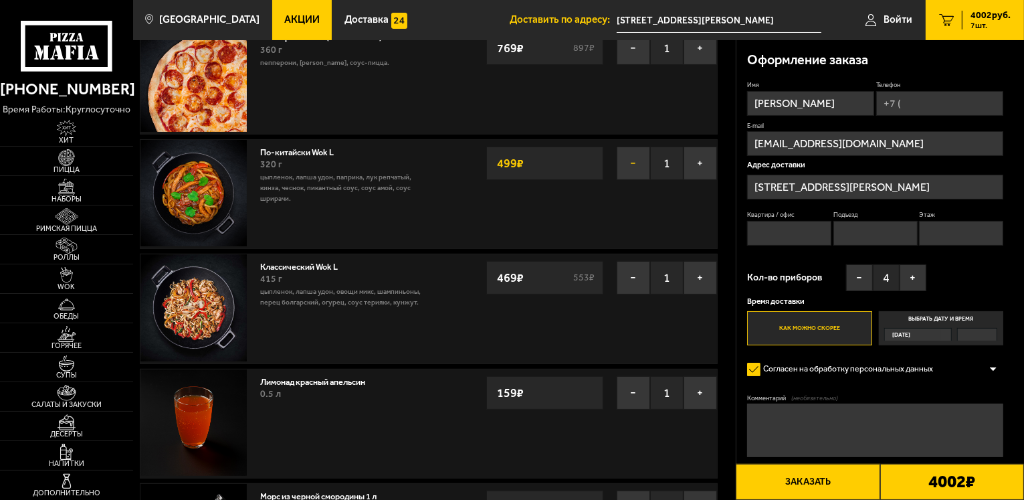
click at [635, 157] on button "−" at bounding box center [633, 162] width 33 height 33
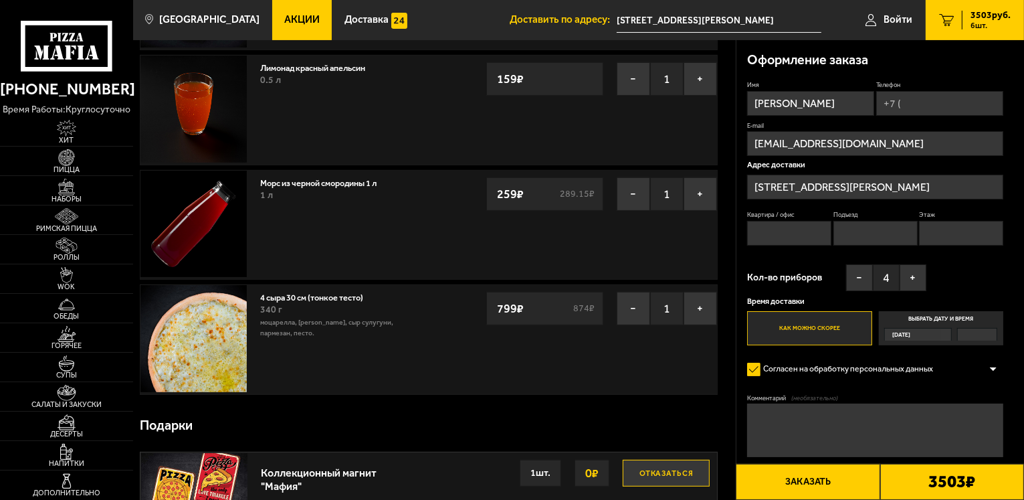
scroll to position [401, 0]
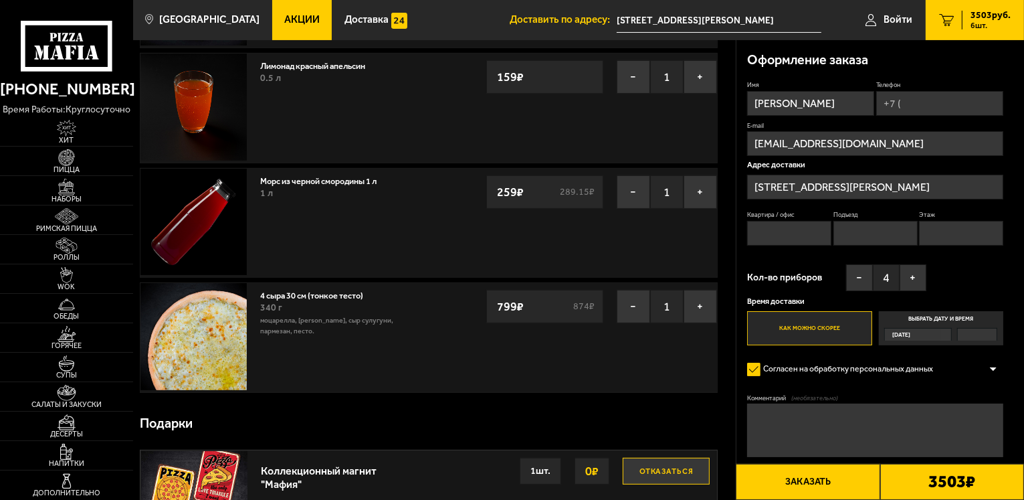
click at [543, 304] on div "799 ₽ 874 ₽" at bounding box center [544, 306] width 117 height 33
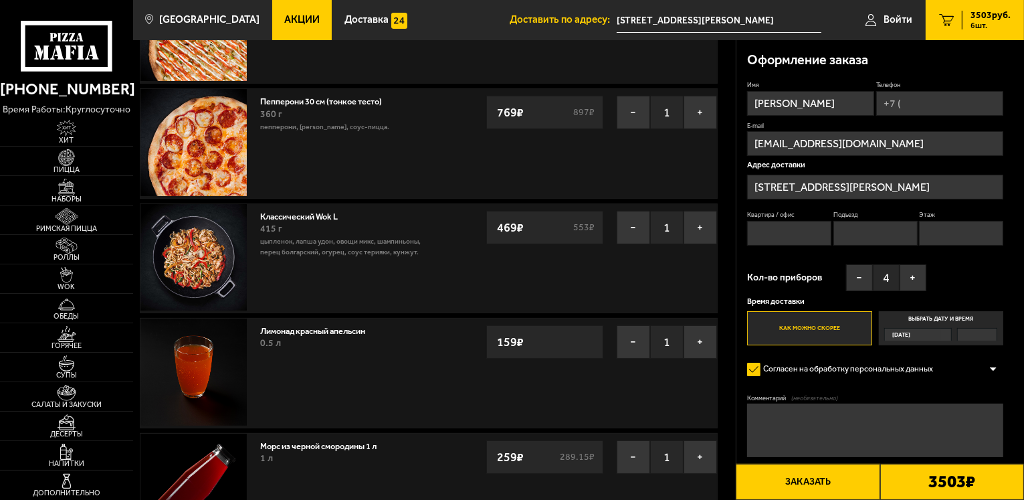
scroll to position [134, 0]
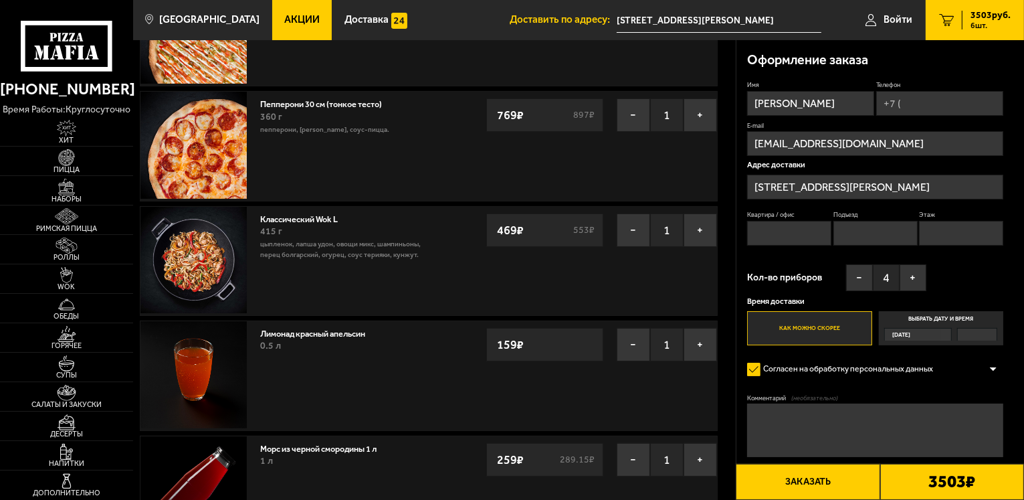
click at [492, 226] on div "469 ₽ 553 ₽" at bounding box center [544, 229] width 117 height 33
click at [519, 233] on strong "469 ₽" at bounding box center [510, 229] width 33 height 25
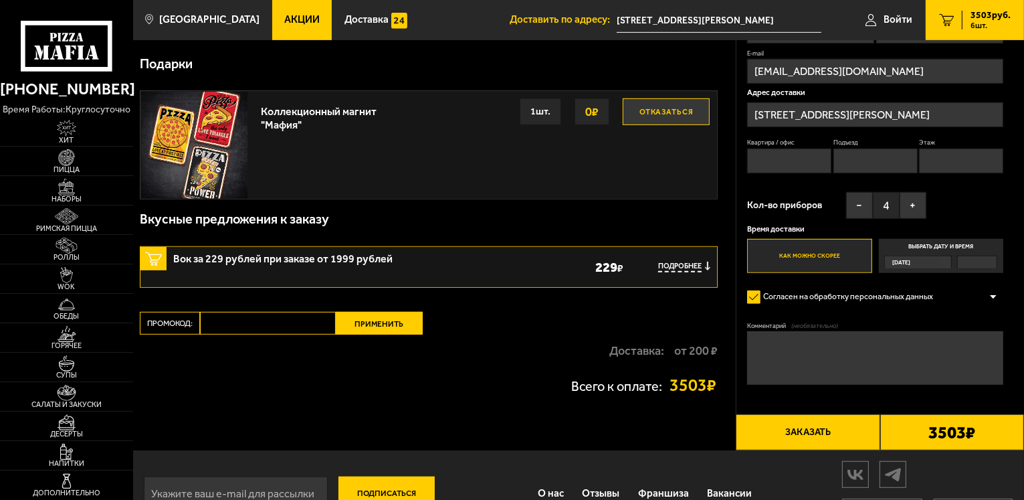
scroll to position [795, 0]
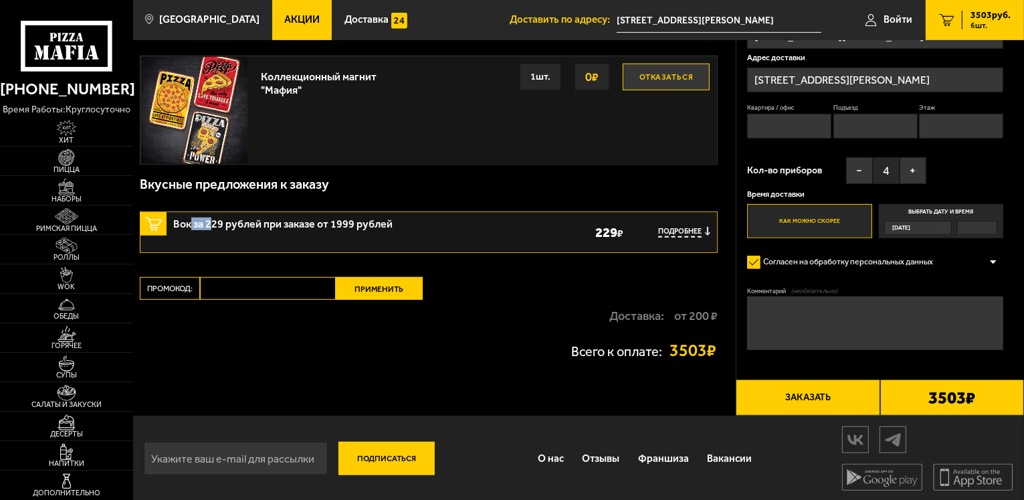
click at [211, 227] on span "Вок за 229 рублей при заказе от 1999 рублей" at bounding box center [326, 220] width 306 height 17
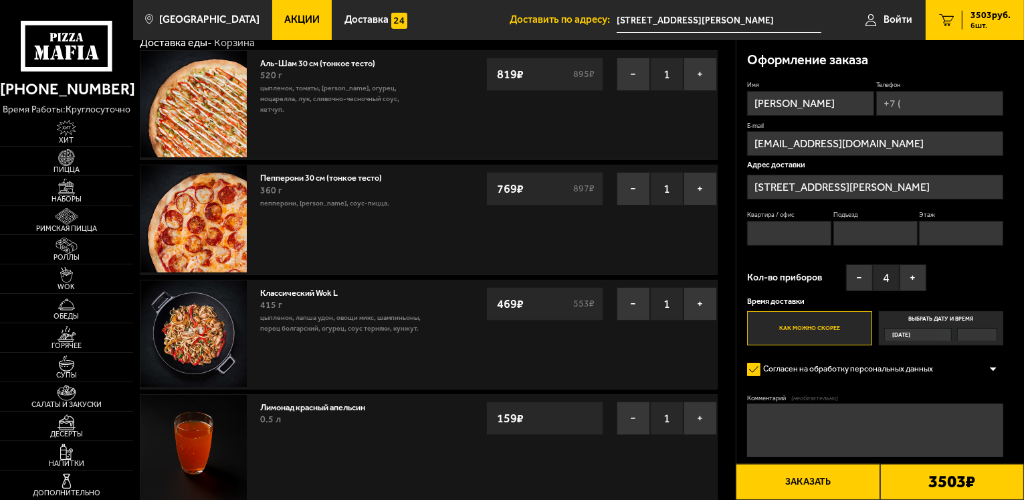
scroll to position [60, 0]
drag, startPoint x: 495, startPoint y: 300, endPoint x: 536, endPoint y: 306, distance: 41.1
click at [536, 306] on div "469 ₽ 553 ₽" at bounding box center [544, 304] width 117 height 33
click at [517, 303] on strong "469 ₽" at bounding box center [510, 304] width 33 height 25
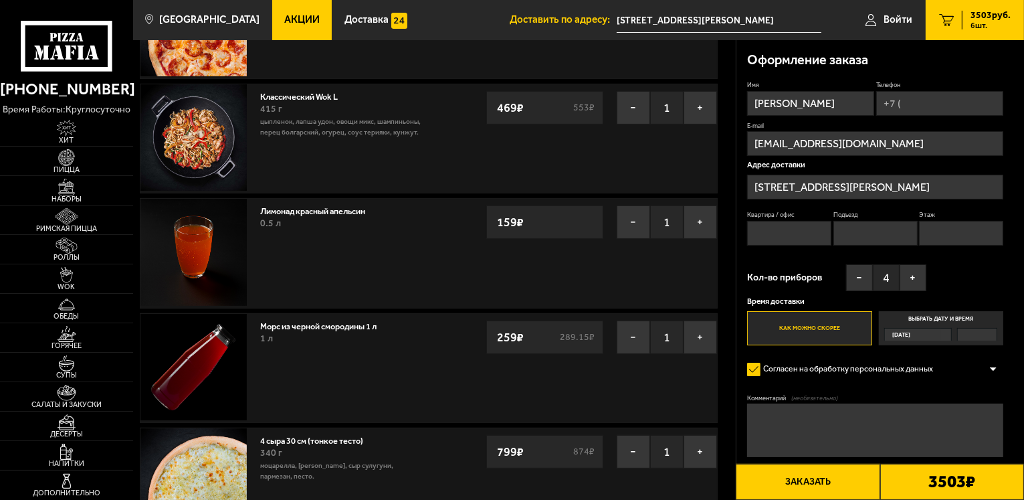
scroll to position [260, 0]
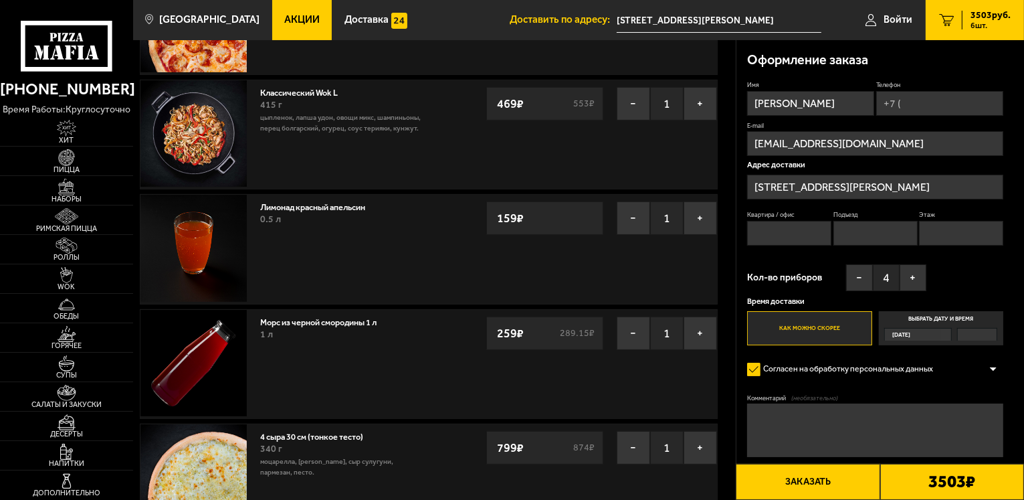
click at [934, 108] on input "Телефон" at bounding box center [939, 103] width 127 height 25
type input "[PHONE_NUMBER]"
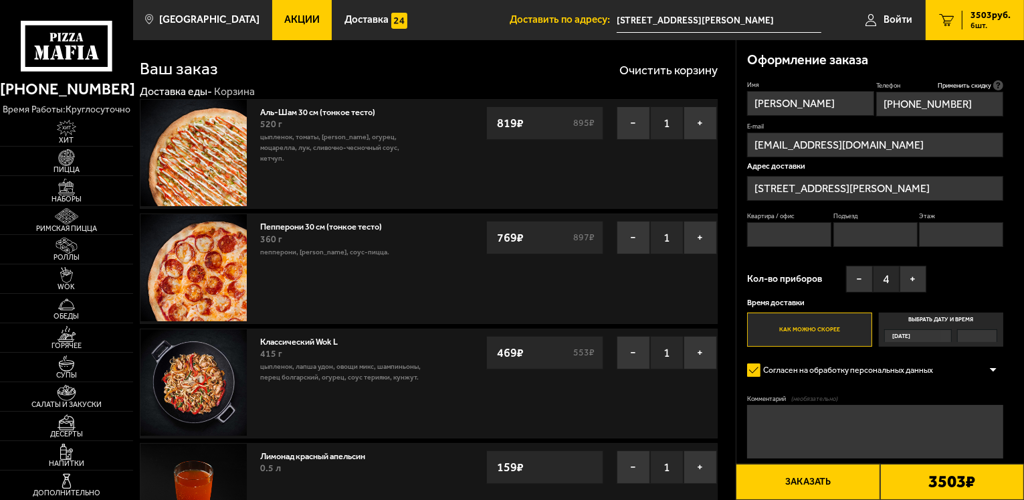
scroll to position [0, 0]
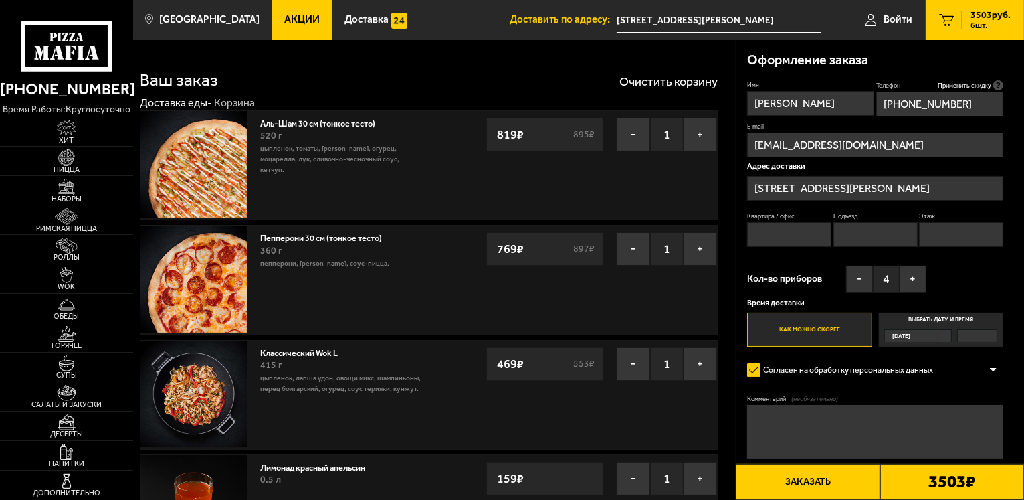
click at [800, 235] on input "Квартира / офис" at bounding box center [789, 234] width 84 height 25
type input "157"
click at [844, 231] on input "Подъезд" at bounding box center [875, 234] width 84 height 25
type input "5"
click at [960, 227] on input "Этаж" at bounding box center [961, 234] width 84 height 25
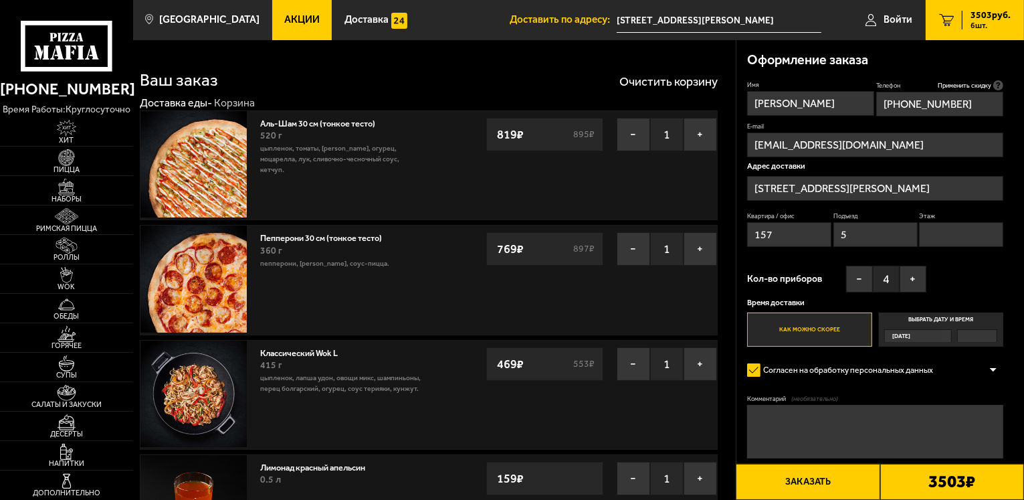
type input "4"
click at [303, 255] on div "360 г" at bounding box center [341, 250] width 162 height 15
click at [280, 265] on p "пепперони, моцарелла, соус-пицца." at bounding box center [341, 263] width 162 height 11
drag, startPoint x: 504, startPoint y: 129, endPoint x: 525, endPoint y: 132, distance: 21.6
click at [525, 132] on strong "819 ₽" at bounding box center [510, 134] width 33 height 25
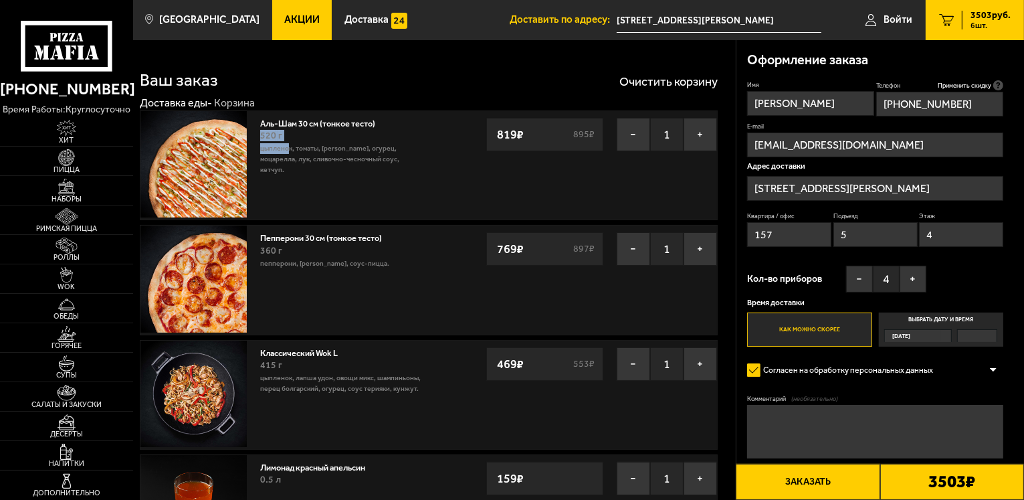
drag, startPoint x: 260, startPoint y: 139, endPoint x: 292, endPoint y: 148, distance: 32.6
click at [291, 148] on div "Аль-Шам 30 см (тонкое тесто) 520 г цыпленок, томаты, салат айсберг, огурец, моц…" at bounding box center [341, 147] width 162 height 58
click at [316, 154] on p "цыпленок, томаты, [PERSON_NAME], огурец, моцарелла, лук, сливочно-чесночный соу…" at bounding box center [341, 159] width 162 height 32
drag, startPoint x: 270, startPoint y: 153, endPoint x: 348, endPoint y: 166, distance: 78.6
click at [348, 166] on p "цыпленок, томаты, [PERSON_NAME], огурец, моцарелла, лук, сливочно-чесночный соу…" at bounding box center [341, 159] width 162 height 32
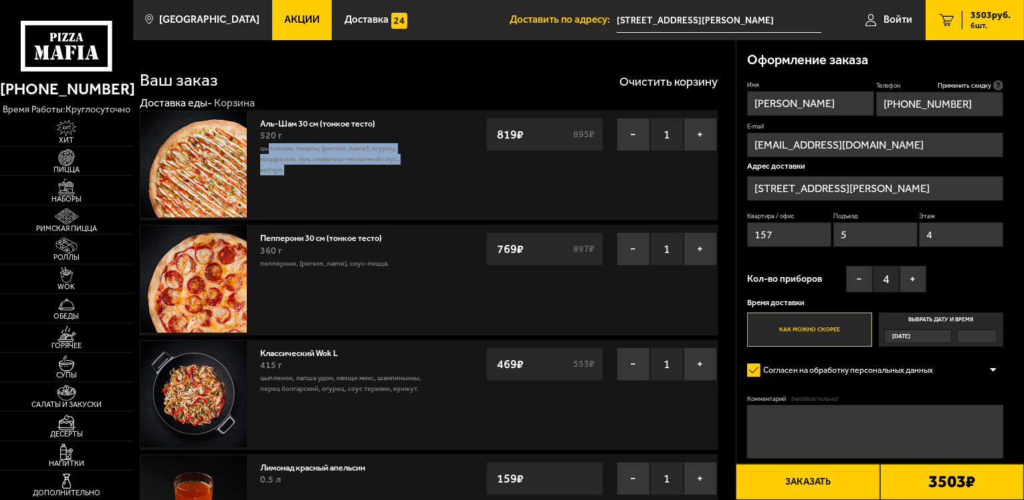
click at [342, 156] on p "цыпленок, томаты, [PERSON_NAME], огурец, моцарелла, лук, сливочно-чесночный соу…" at bounding box center [341, 159] width 162 height 32
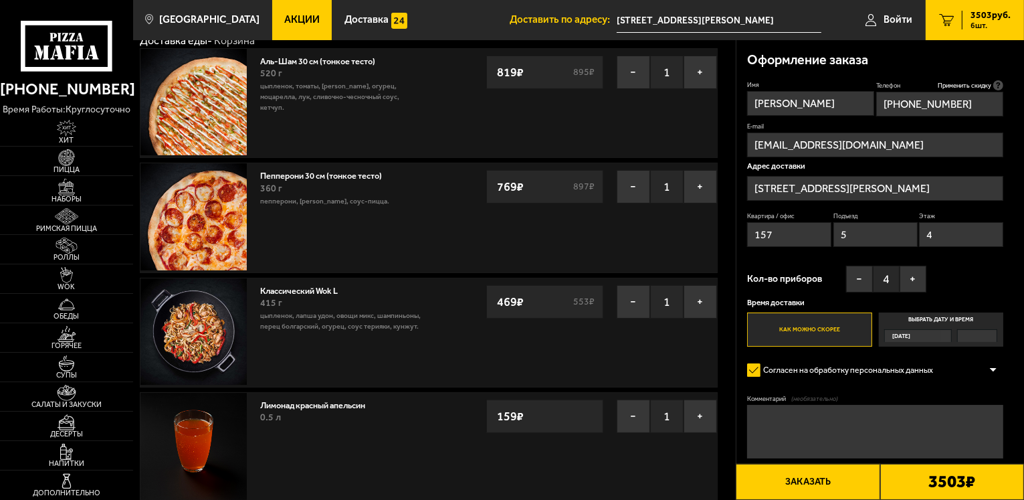
scroll to position [67, 0]
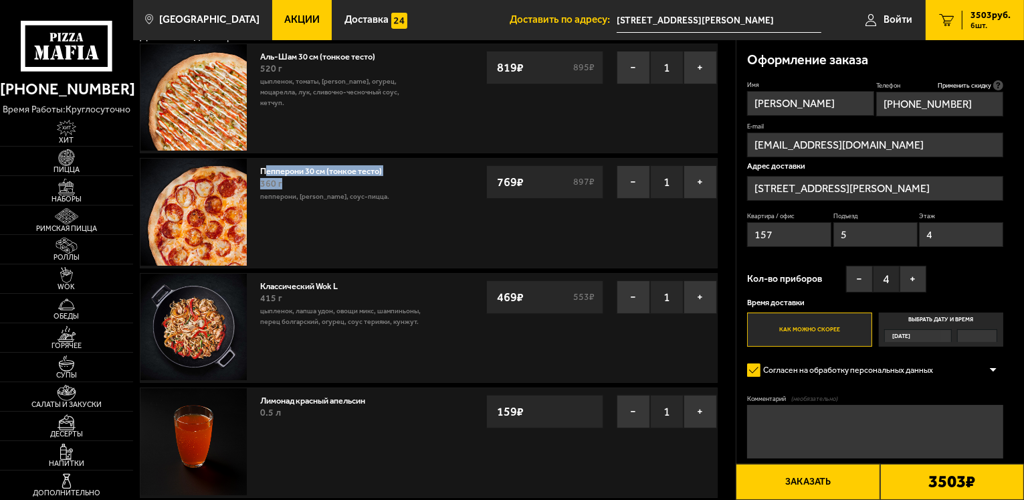
drag, startPoint x: 280, startPoint y: 173, endPoint x: 294, endPoint y: 181, distance: 16.5
click at [294, 181] on div "Пепперони 30 см (тонкое тесто) 360 г пепперони, моцарелла, соус-пицца." at bounding box center [341, 183] width 162 height 36
click at [270, 189] on div "360 г" at bounding box center [341, 184] width 162 height 15
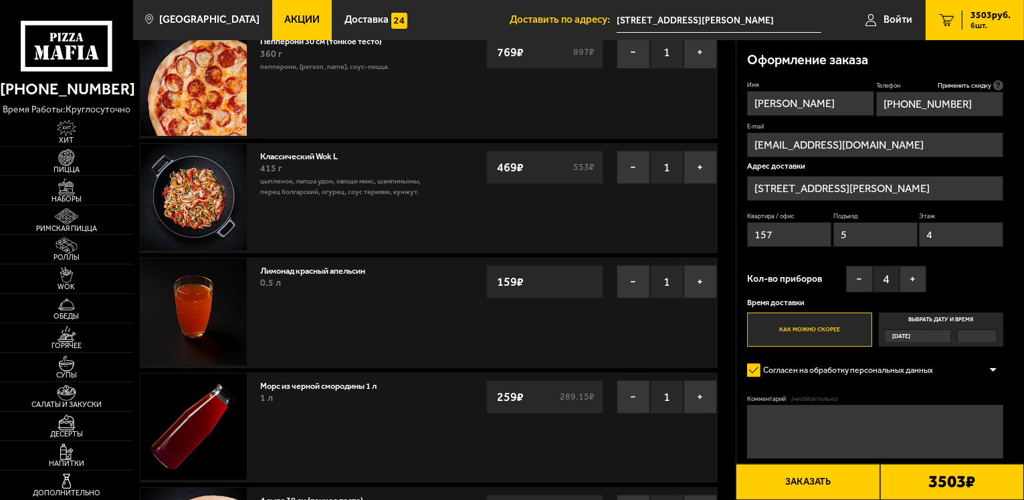
scroll to position [201, 0]
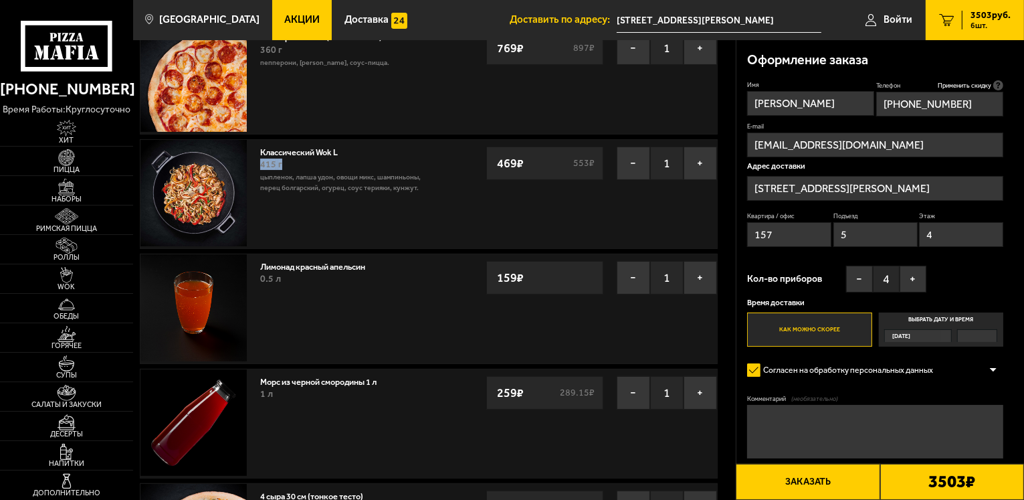
drag, startPoint x: 261, startPoint y: 166, endPoint x: 294, endPoint y: 169, distance: 32.9
click at [292, 167] on div "415 г" at bounding box center [341, 164] width 162 height 15
click at [278, 167] on span "415 г" at bounding box center [271, 164] width 22 height 11
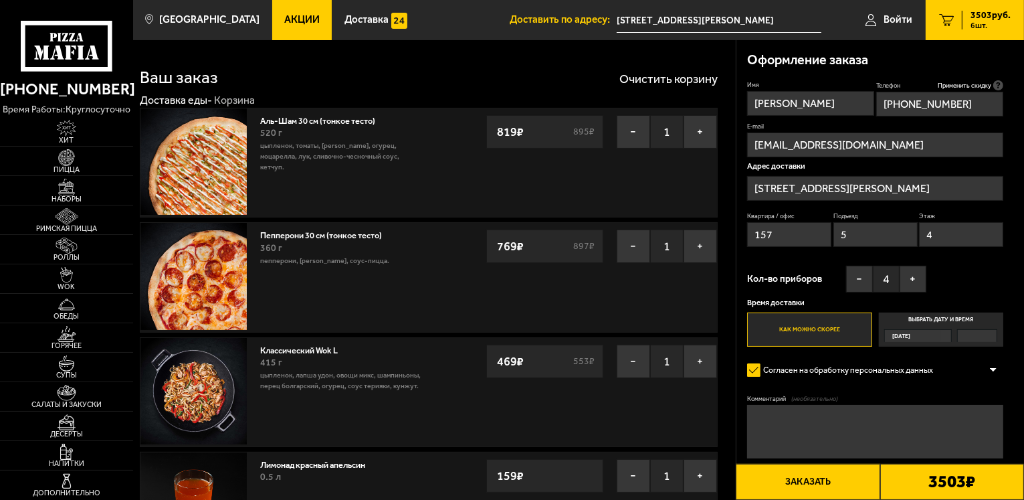
scroll to position [0, 0]
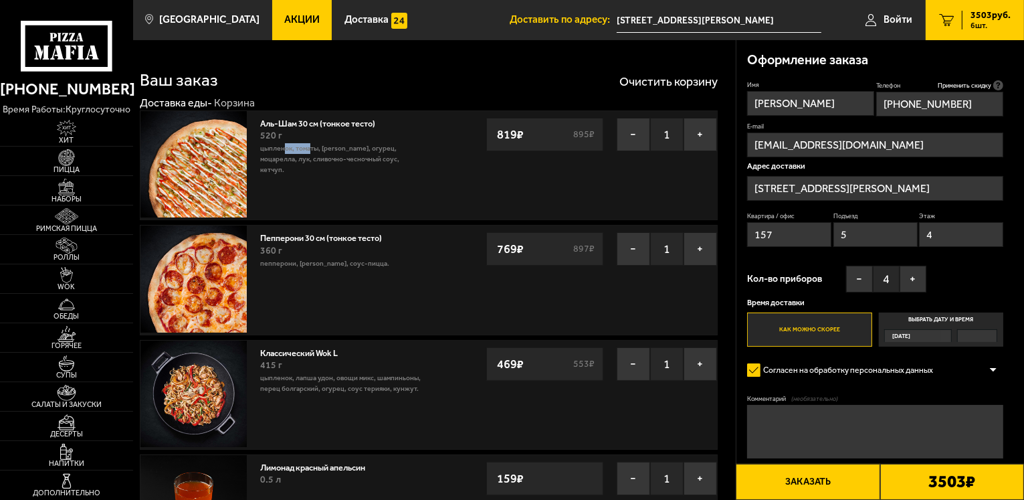
drag, startPoint x: 286, startPoint y: 150, endPoint x: 311, endPoint y: 153, distance: 25.6
click at [311, 153] on p "цыпленок, томаты, [PERSON_NAME], огурец, моцарелла, лук, сливочно-чесночный соу…" at bounding box center [341, 159] width 162 height 32
click at [692, 135] on button "+" at bounding box center [700, 134] width 33 height 33
click at [494, 196] on div "Аль-Шам 30 см (тонкое тесто) 520 г цыпленок, томаты, салат айсберг, огурец, моц…" at bounding box center [429, 165] width 578 height 110
click at [631, 247] on button "−" at bounding box center [633, 248] width 33 height 33
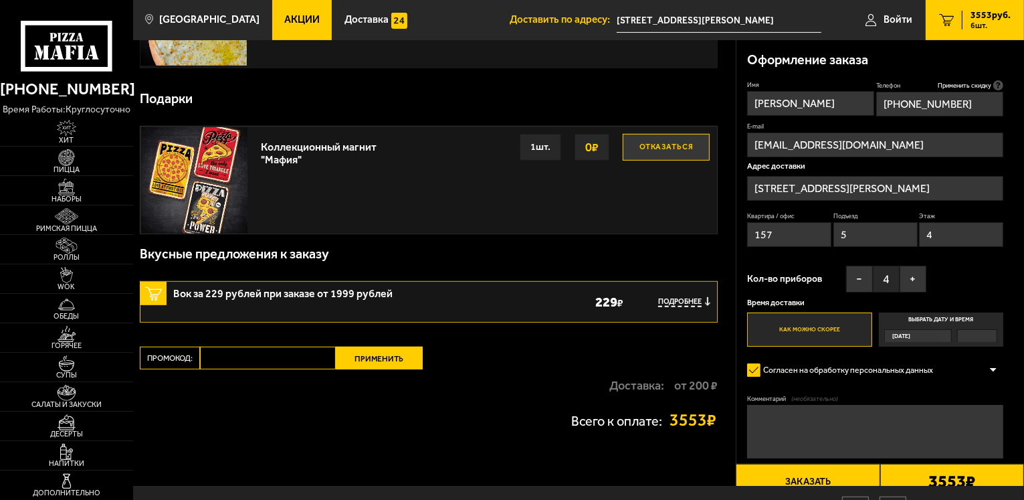
scroll to position [614, 0]
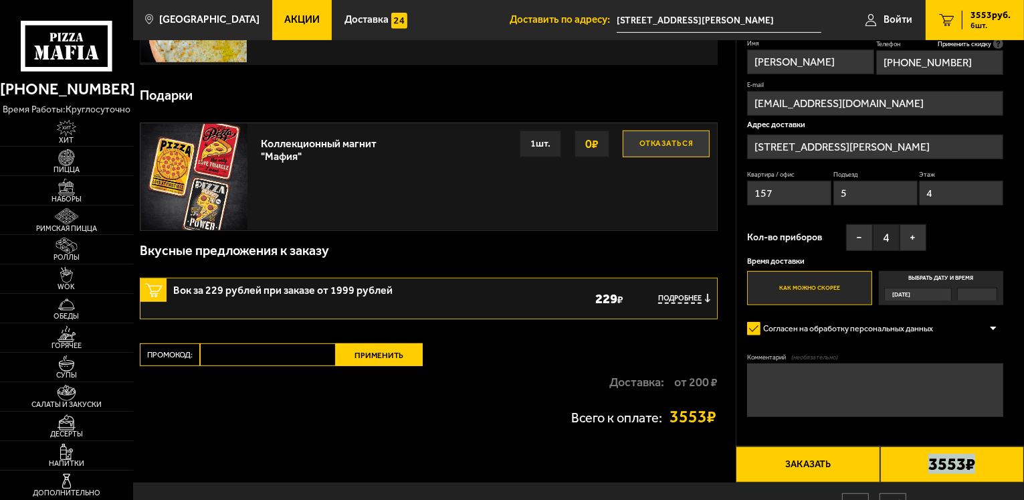
drag, startPoint x: 958, startPoint y: 461, endPoint x: 891, endPoint y: 472, distance: 67.7
click at [917, 461] on div "3553 ₽" at bounding box center [952, 464] width 144 height 36
click at [956, 458] on b "3553 ₽" at bounding box center [951, 463] width 47 height 17
click at [487, 388] on div "Доставка: от 200 ₽" at bounding box center [429, 382] width 578 height 32
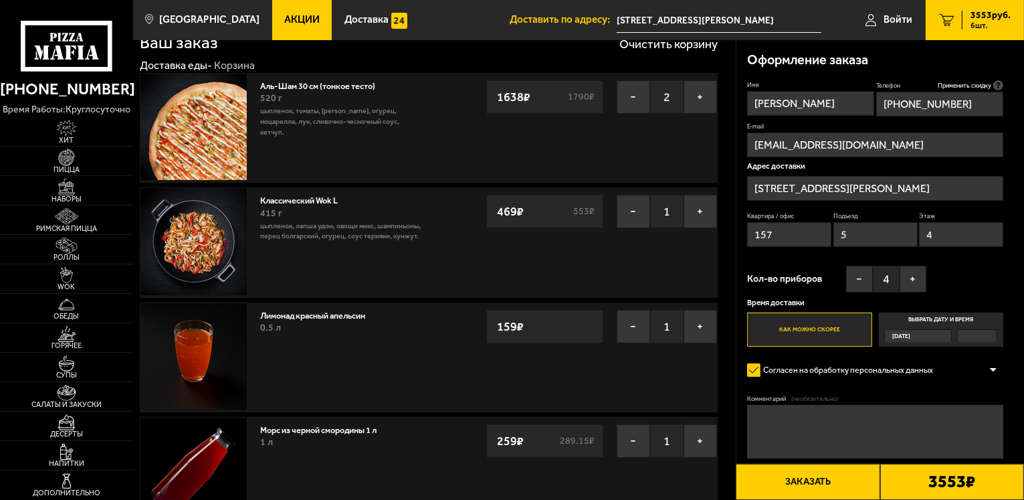
scroll to position [0, 0]
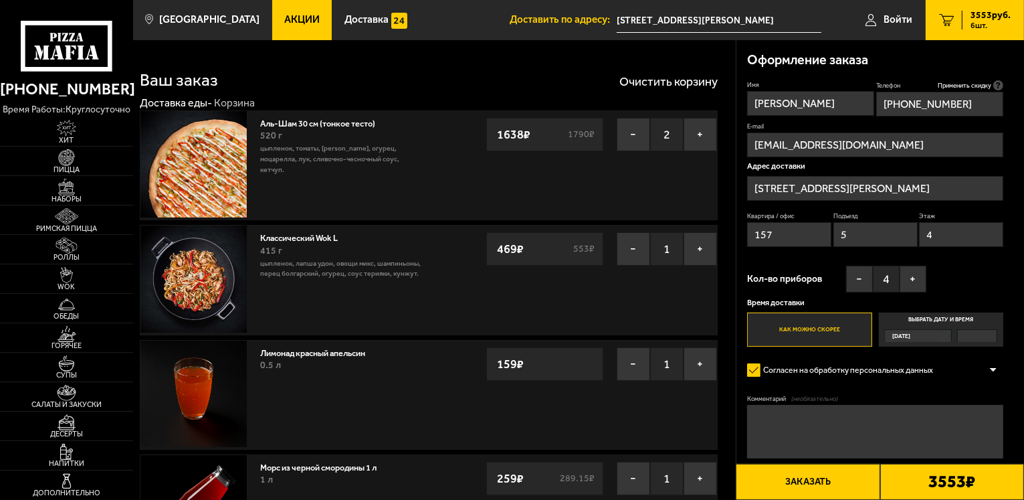
click at [798, 477] on button "Заказать" at bounding box center [808, 481] width 144 height 36
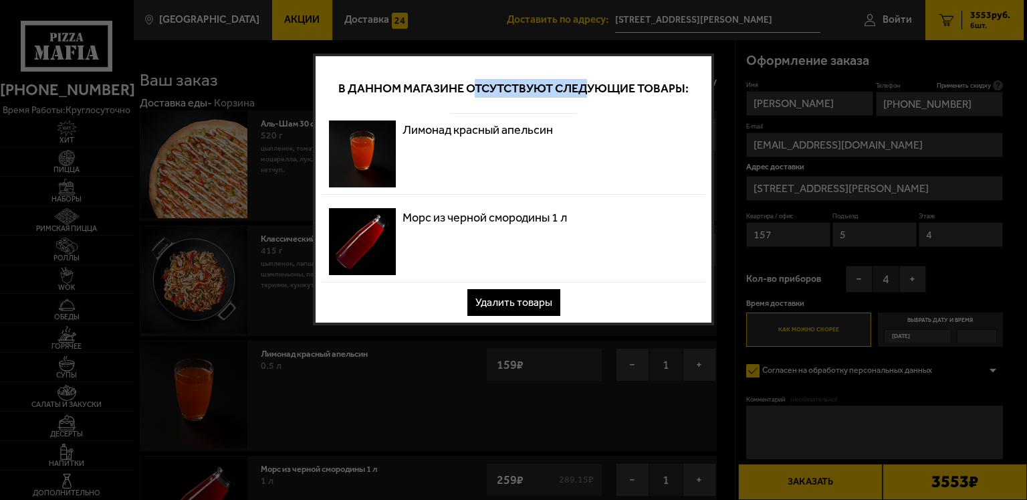
drag, startPoint x: 471, startPoint y: 100, endPoint x: 591, endPoint y: 99, distance: 120.4
click at [592, 98] on div "В данном магазине отсутствуют следующие товары:" at bounding box center [513, 88] width 383 height 51
click at [502, 92] on p "В данном магазине отсутствуют следующие товары:" at bounding box center [513, 88] width 350 height 19
drag, startPoint x: 429, startPoint y: 79, endPoint x: 732, endPoint y: 110, distance: 304.6
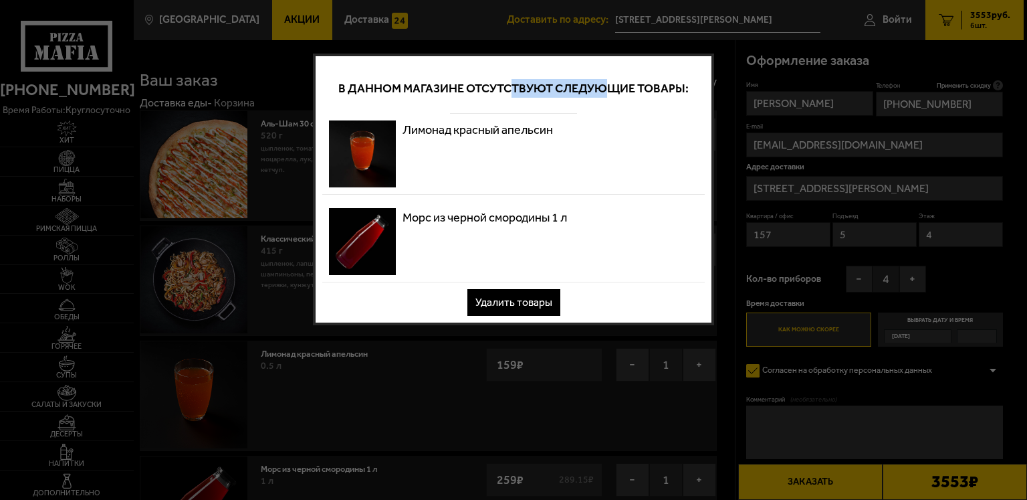
drag, startPoint x: 508, startPoint y: 88, endPoint x: 591, endPoint y: 104, distance: 84.5
click at [607, 95] on p "В данном магазине отсутствуют следующие товары:" at bounding box center [513, 88] width 350 height 19
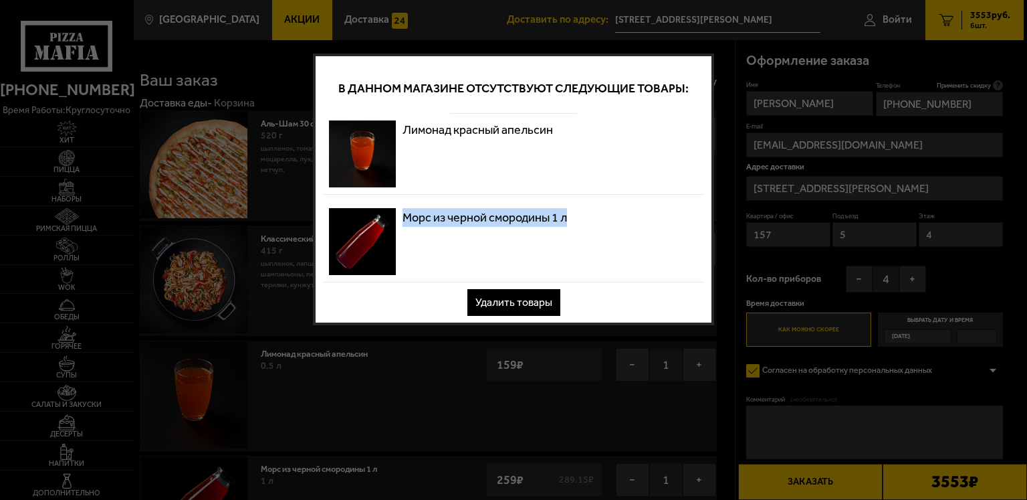
drag, startPoint x: 405, startPoint y: 219, endPoint x: 578, endPoint y: 218, distance: 172.6
click at [583, 223] on div "Морс из черной смородины 1 л" at bounding box center [513, 241] width 383 height 81
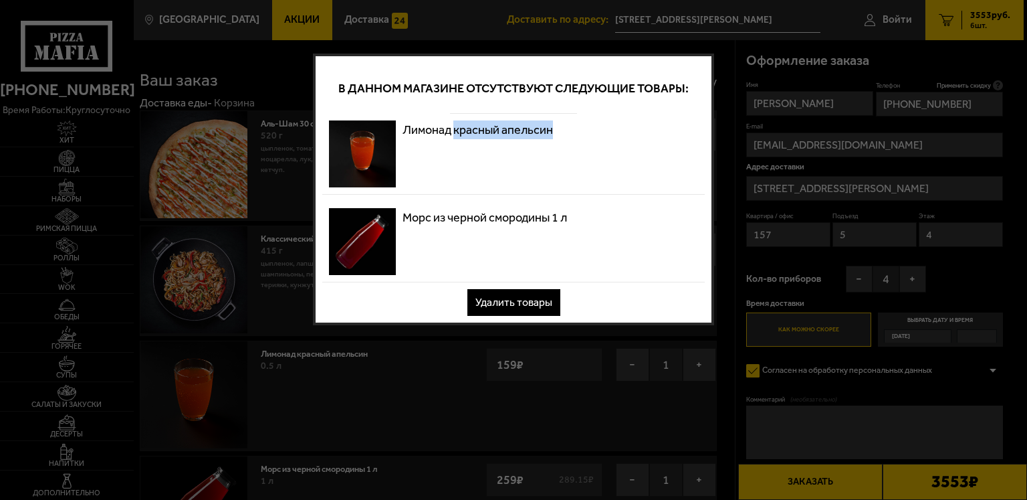
drag, startPoint x: 453, startPoint y: 134, endPoint x: 562, endPoint y: 130, distance: 108.4
click at [564, 133] on div "Лимонад красный апельсин" at bounding box center [513, 154] width 383 height 81
click at [502, 128] on p "Лимонад красный апельсин" at bounding box center [478, 129] width 150 height 19
click at [483, 298] on button "Удалить товары" at bounding box center [513, 302] width 93 height 27
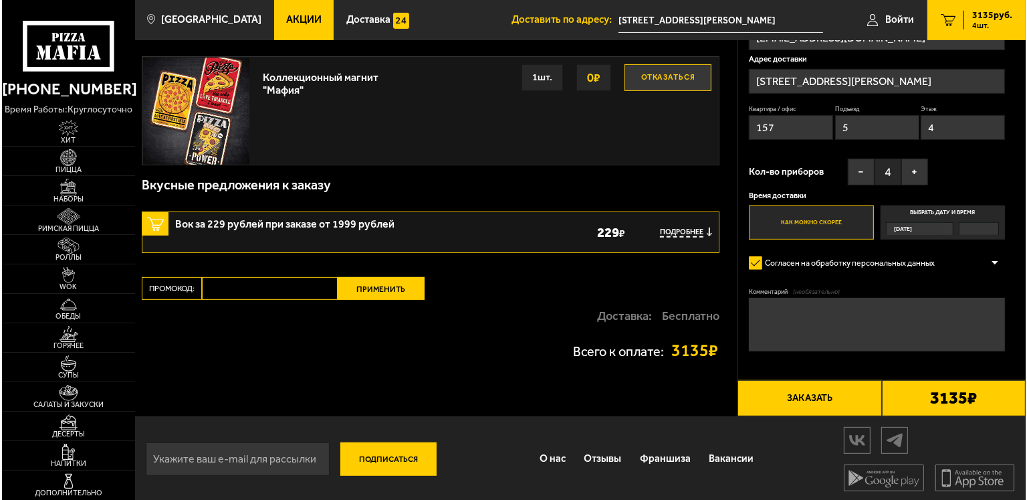
scroll to position [452, 0]
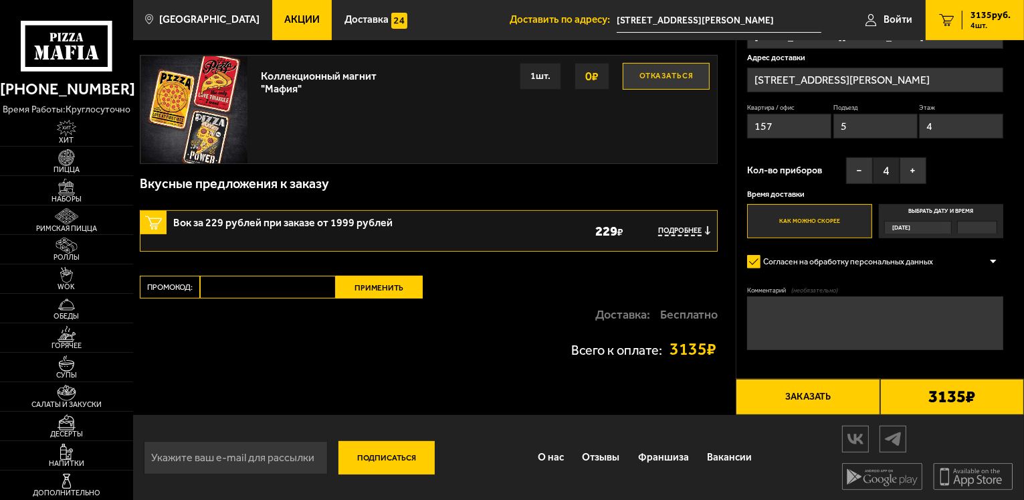
click at [851, 401] on button "Заказать" at bounding box center [808, 397] width 144 height 36
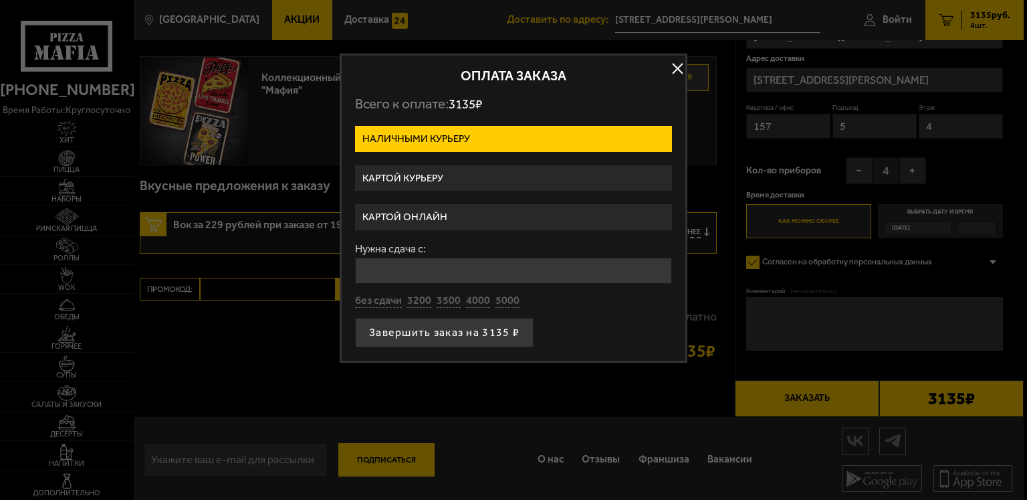
click at [456, 182] on label "Картой курьеру" at bounding box center [513, 178] width 317 height 26
click at [0, 0] on input "Картой курьеру" at bounding box center [0, 0] width 0 height 0
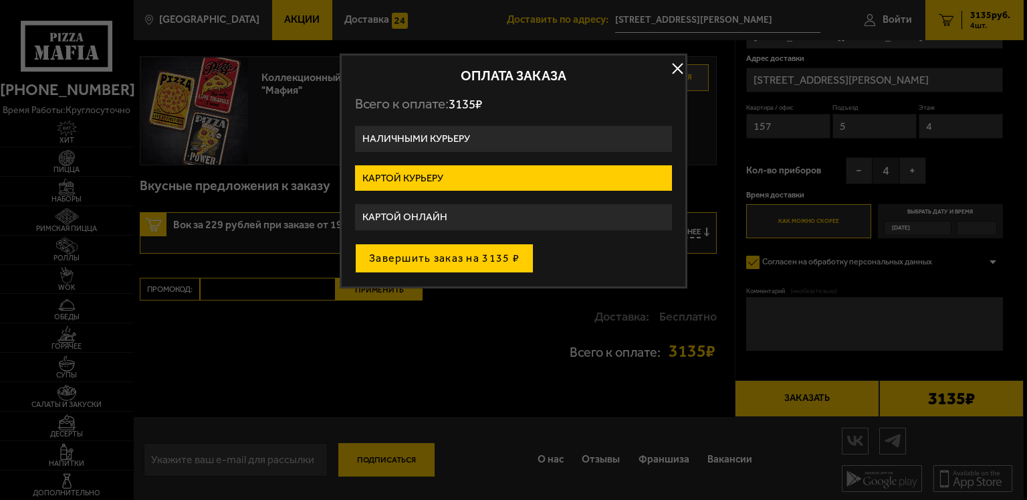
click at [476, 261] on button "Завершить заказ на 3135 ₽" at bounding box center [444, 257] width 179 height 29
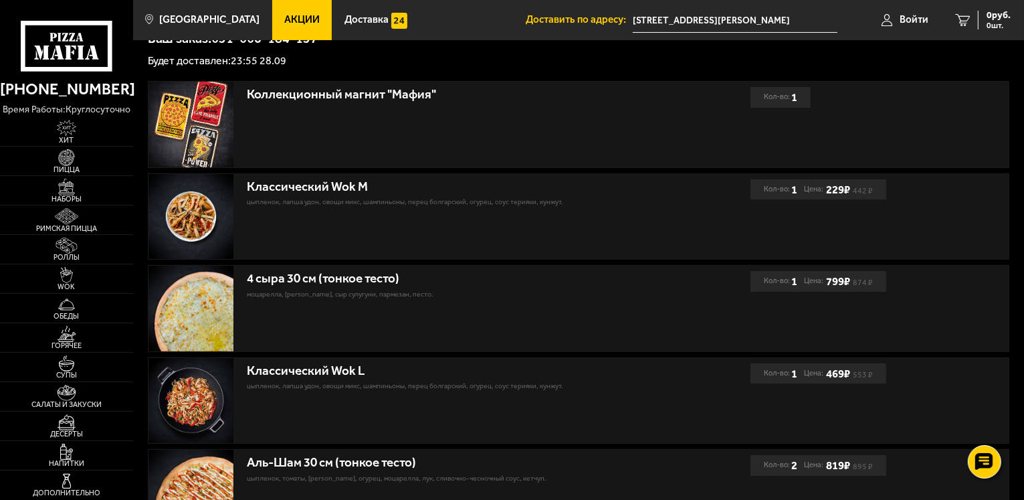
scroll to position [268, 0]
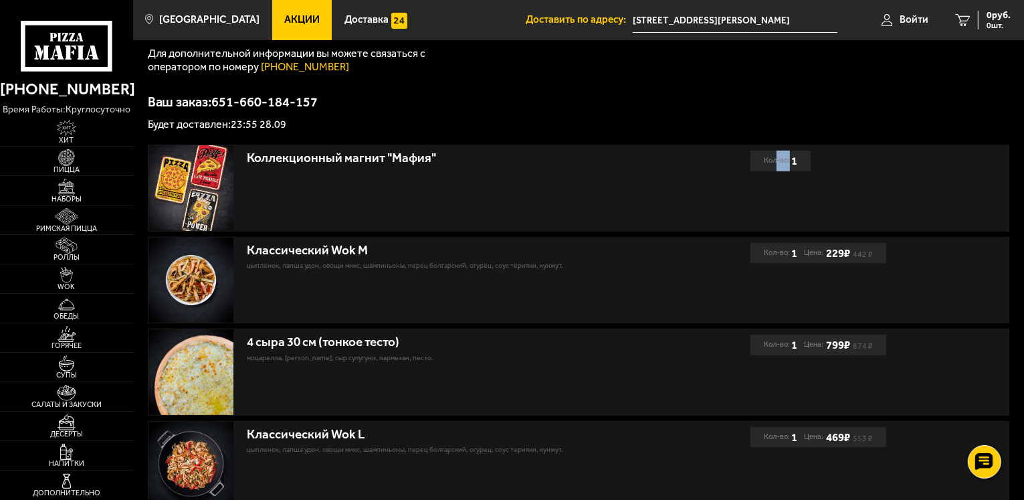
drag, startPoint x: 793, startPoint y: 159, endPoint x: 787, endPoint y: 169, distance: 11.4
click at [799, 159] on div "Кол-во: 1" at bounding box center [780, 160] width 60 height 21
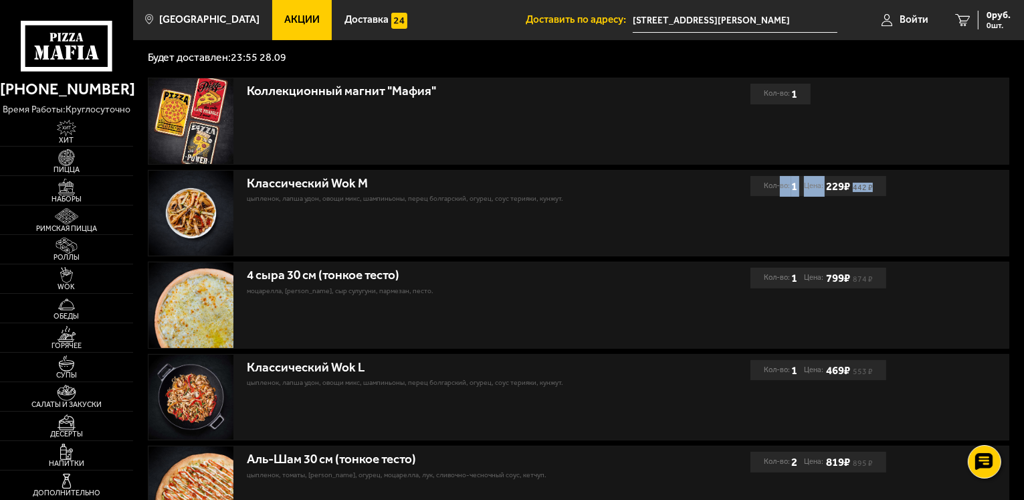
click at [902, 189] on div "Классический Wok M цыпленок, лапша удон, овощи микс, шампиньоны, перец болгарск…" at bounding box center [578, 214] width 861 height 86
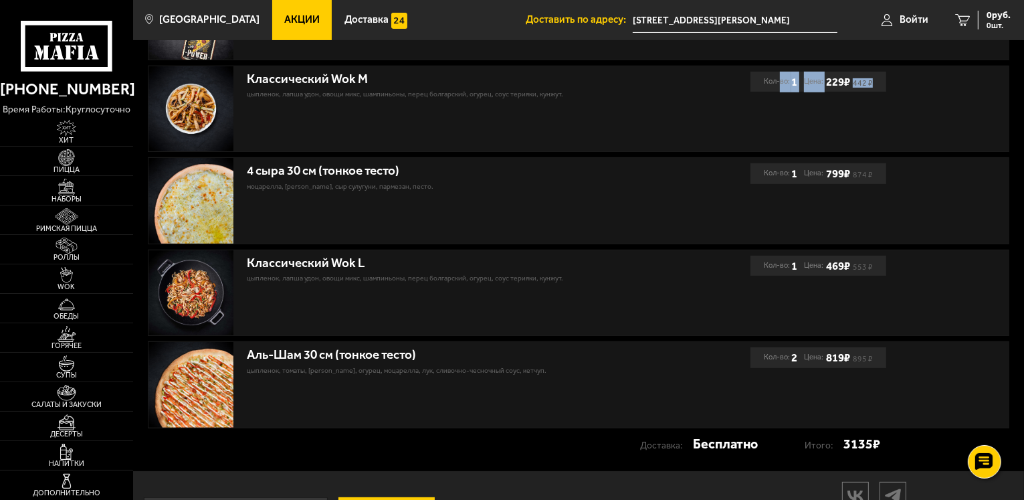
scroll to position [401, 0]
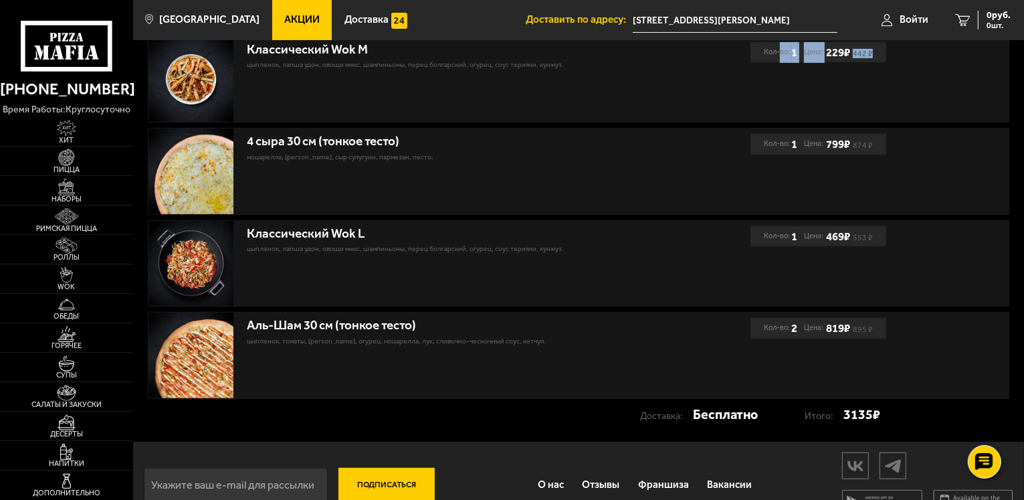
drag, startPoint x: 798, startPoint y: 148, endPoint x: 892, endPoint y: 163, distance: 95.3
click at [892, 163] on div "4 сыра 30 см (тонкое тесто) моцарелла, сыр дорблю, сыр сулугуни, пармезан, пест…" at bounding box center [578, 171] width 861 height 86
drag, startPoint x: 781, startPoint y: 245, endPoint x: 862, endPoint y: 251, distance: 81.1
click at [873, 247] on div "Классический Wok L цыпленок, лапша удон, овощи микс, шампиньоны, перец болгарск…" at bounding box center [578, 264] width 861 height 86
drag, startPoint x: 879, startPoint y: 337, endPoint x: 872, endPoint y: 335, distance: 7.0
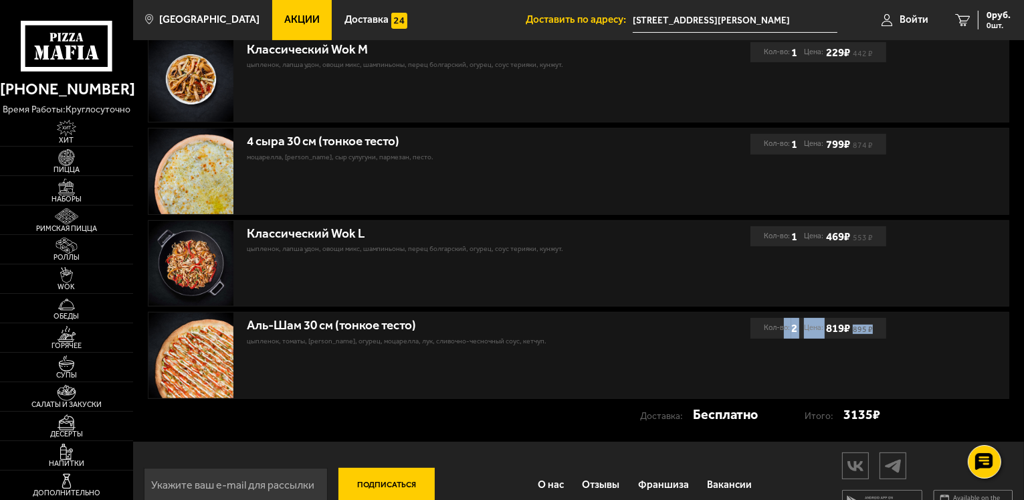
click at [896, 337] on div "Аль-Шам 30 см (тонкое тесто) цыпленок, томаты, салат айсберг, огурец, моцарелла…" at bounding box center [578, 355] width 861 height 86
click at [636, 300] on div "Классический Wok L цыпленок, лапша удон, овощи микс, шампиньоны, перец болгарск…" at bounding box center [449, 264] width 603 height 86
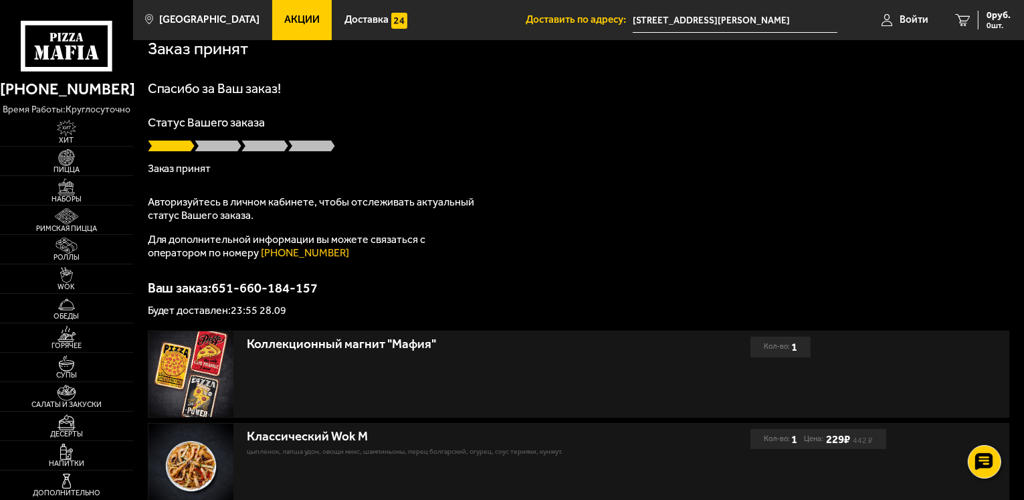
scroll to position [0, 0]
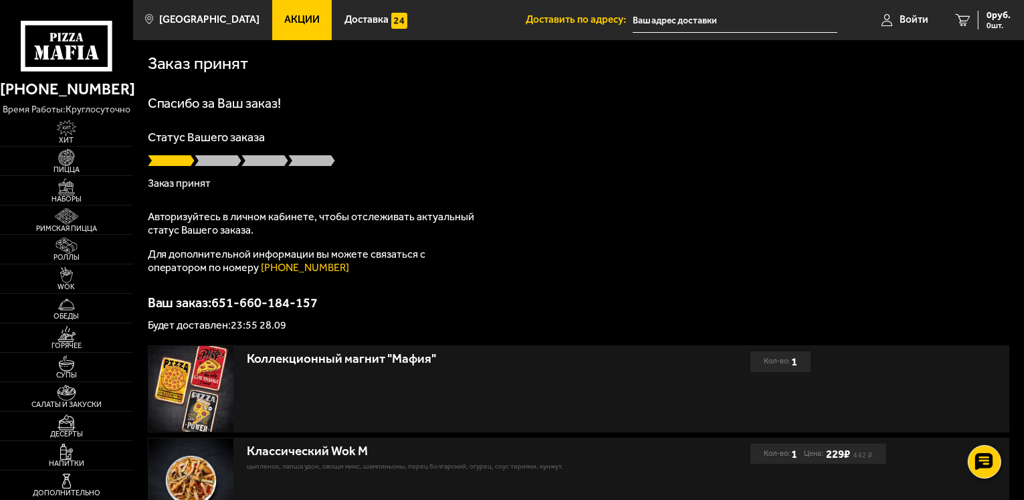
click at [352, 136] on p "Статус Вашего заказа" at bounding box center [579, 137] width 862 height 12
drag, startPoint x: 330, startPoint y: 152, endPoint x: 164, endPoint y: 150, distance: 166.5
click at [164, 150] on div "Статус Вашего заказа Заказ принят" at bounding box center [579, 160] width 862 height 58
drag, startPoint x: 196, startPoint y: 221, endPoint x: 273, endPoint y: 221, distance: 76.9
click at [273, 221] on p "Авторизуйтесь в личном кабинете, чтобы отслеживать актуальный статус Вашего зак…" at bounding box center [315, 223] width 334 height 27
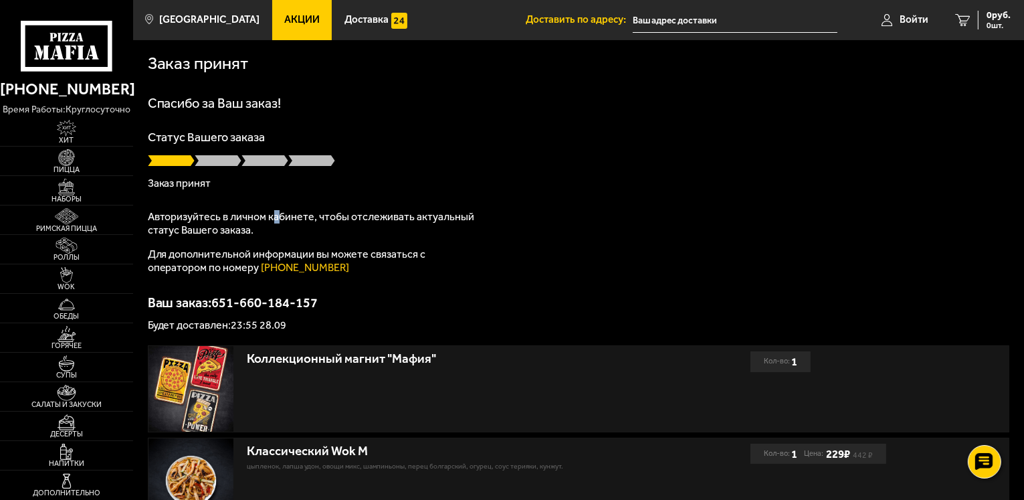
click at [274, 222] on p "Авторизуйтесь в личном кабинете, чтобы отслеживать актуальный статус Вашего зак…" at bounding box center [315, 223] width 334 height 27
click at [306, 219] on p "Авторизуйтесь в личном кабинете, чтобы отслеживать актуальный статус Вашего зак…" at bounding box center [315, 223] width 334 height 27
click at [895, 19] on link "Войти" at bounding box center [905, 20] width 74 height 40
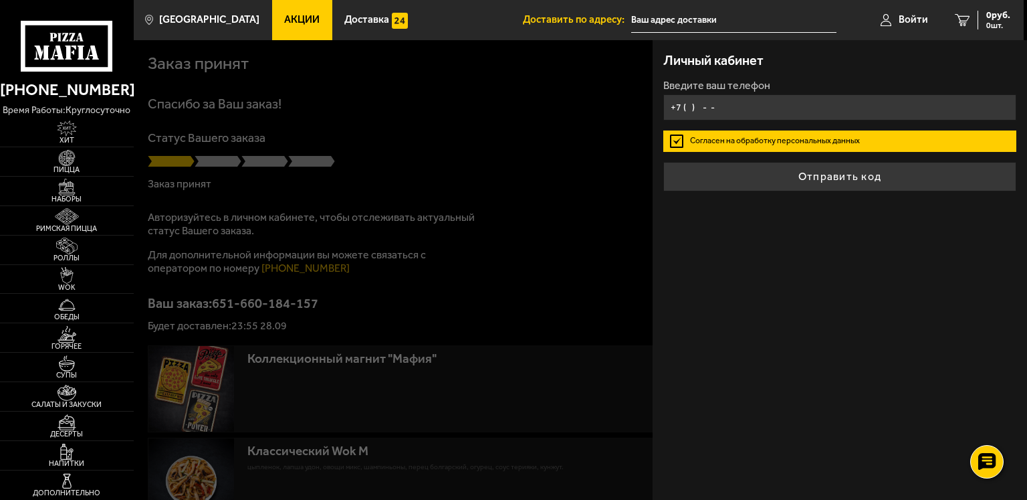
click at [746, 116] on input "+7 ( ) - -" at bounding box center [839, 107] width 353 height 26
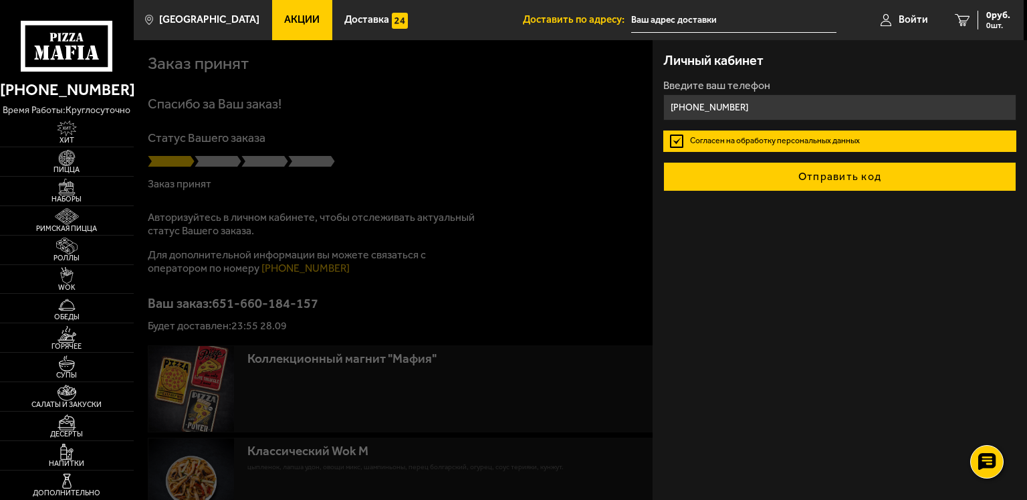
type input "[PHONE_NUMBER]"
click at [744, 180] on button "Отправить код" at bounding box center [839, 176] width 353 height 29
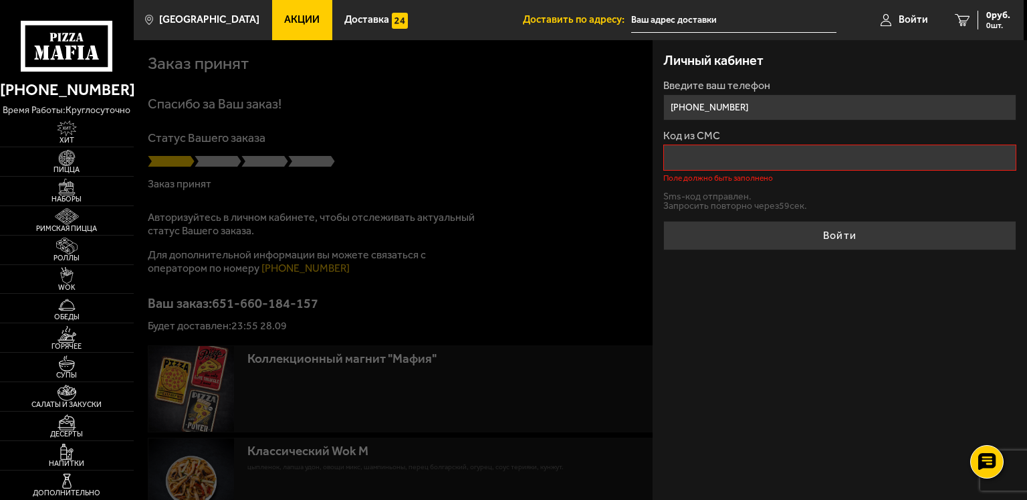
click at [741, 319] on div "Личный кабинет Введите ваш телефон [PHONE_NUMBER] Код из СМС Поле должно быть з…" at bounding box center [840, 269] width 375 height 459
click at [762, 154] on input "Код из СМС" at bounding box center [839, 157] width 353 height 26
